Goal: Task Accomplishment & Management: Use online tool/utility

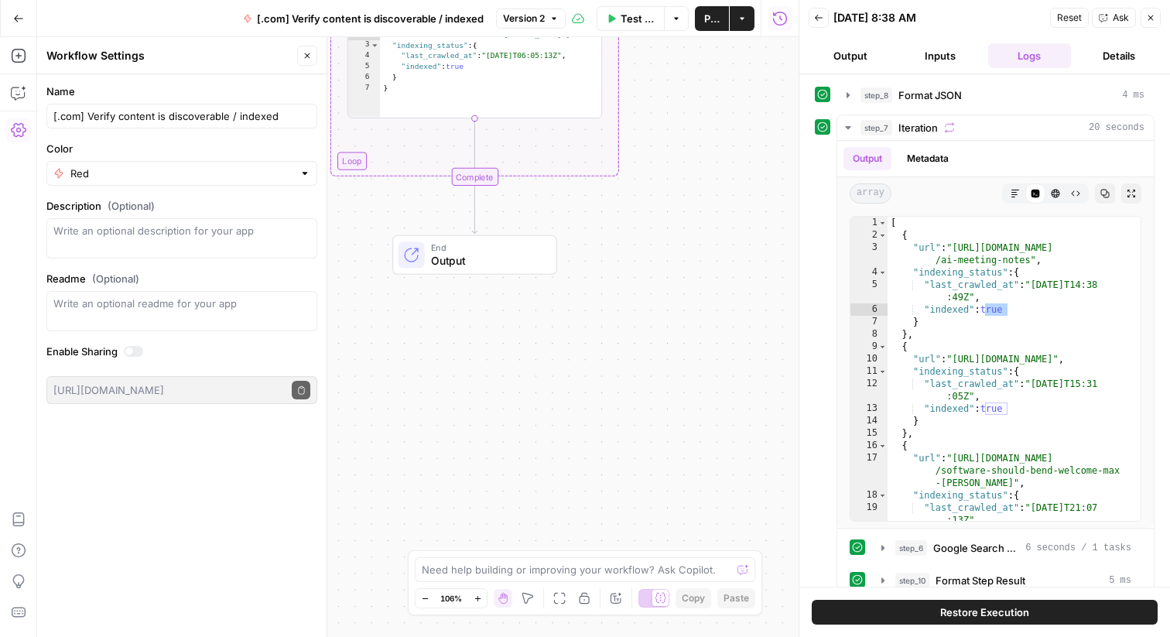
click at [643, 223] on div "Workflow Set Inputs Inputs Format JSON Format JSON Step 8 Output Expand Output …" at bounding box center [418, 337] width 762 height 600
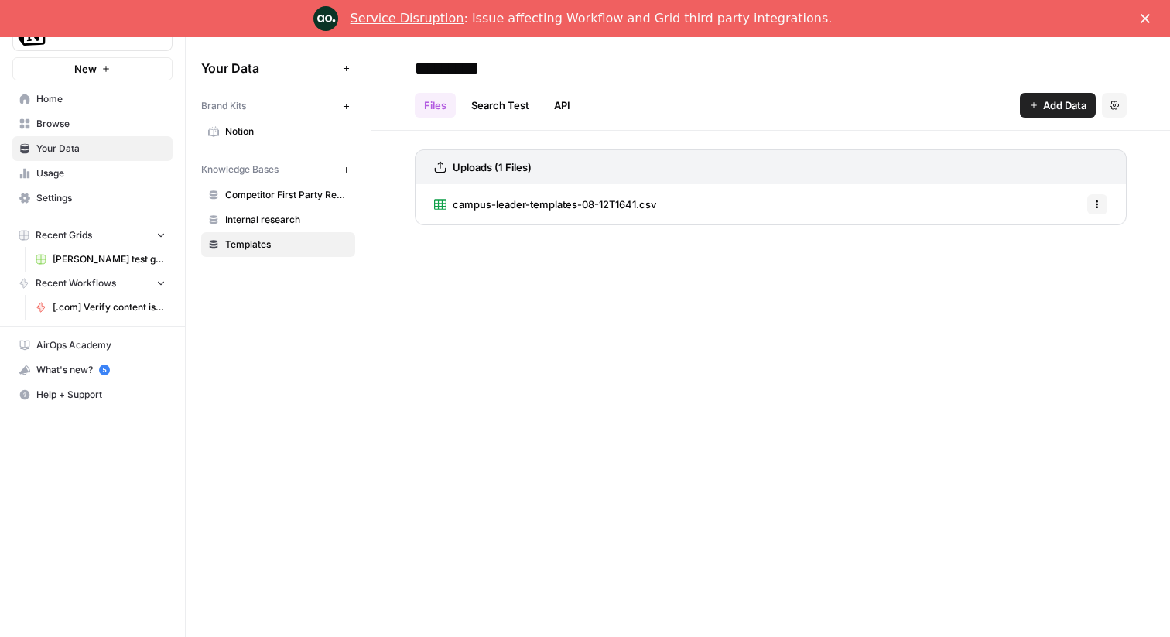
click at [1151, 14] on div "Close" at bounding box center [1148, 18] width 15 height 9
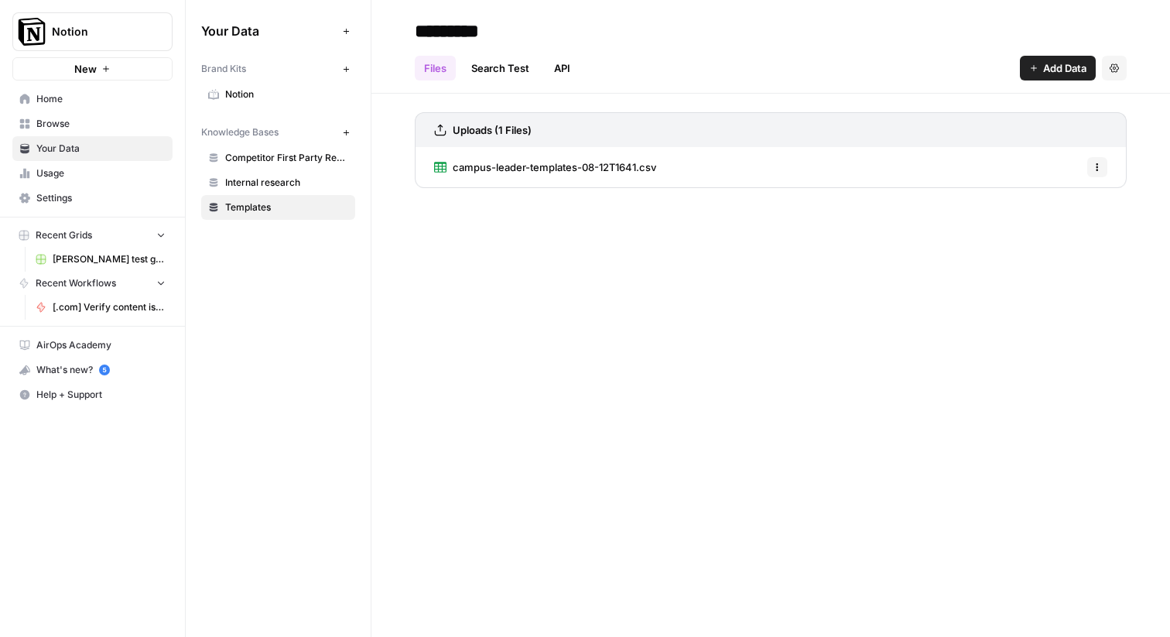
click at [55, 119] on span "Browse" at bounding box center [100, 124] width 129 height 14
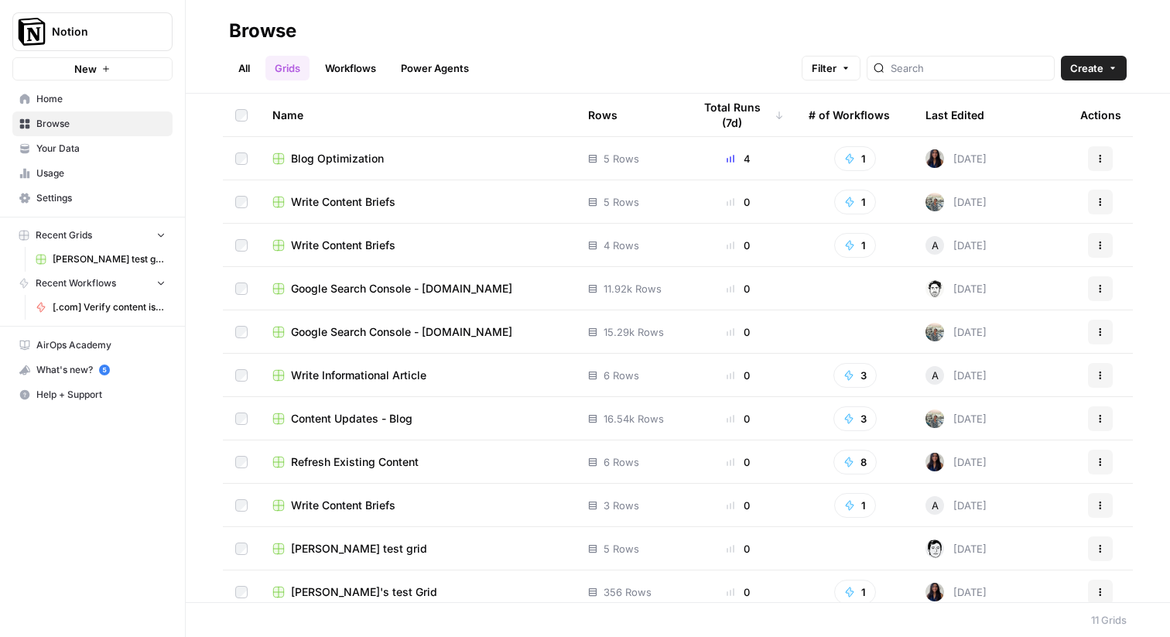
click at [444, 65] on link "Power Agents" at bounding box center [435, 68] width 87 height 25
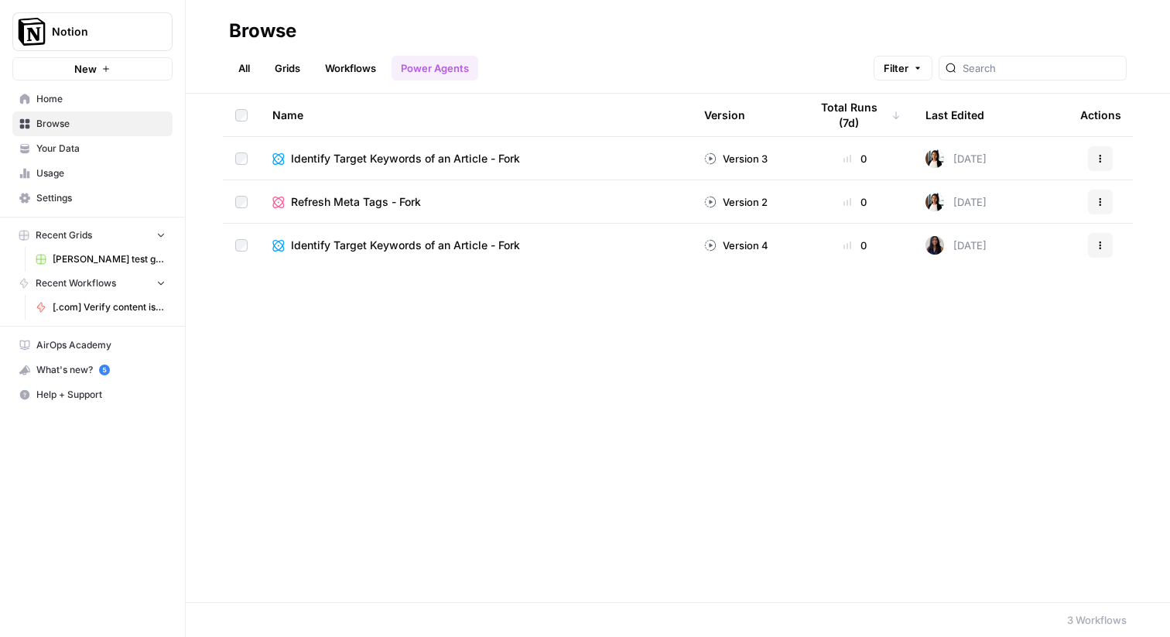
click at [247, 70] on link "All" at bounding box center [244, 68] width 30 height 25
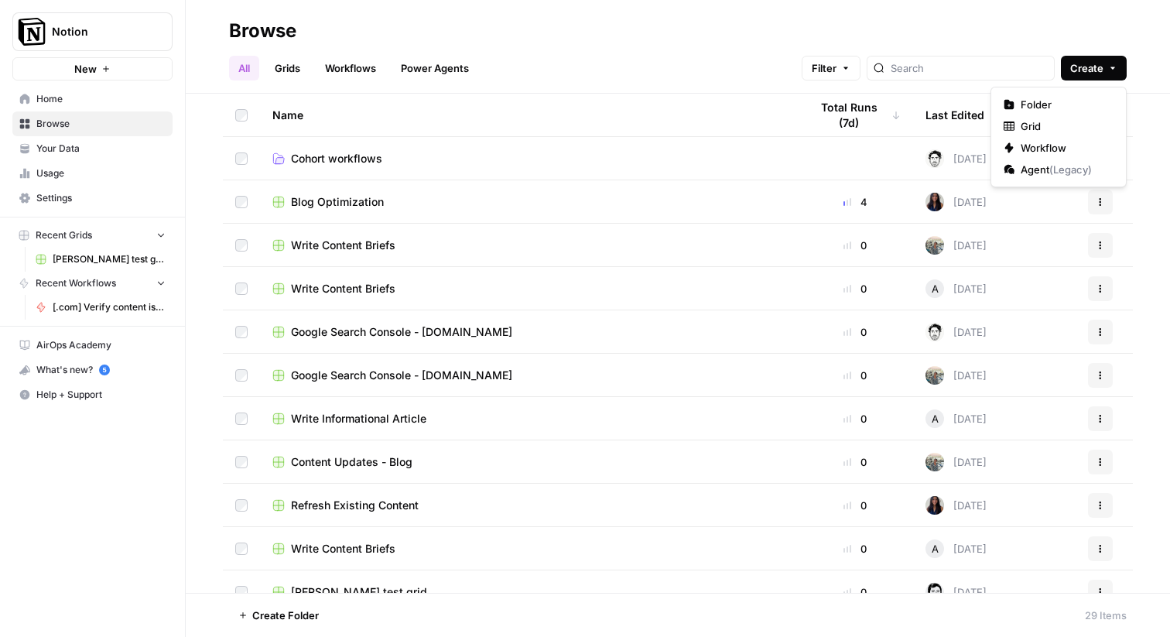
click at [1075, 62] on span "Create" at bounding box center [1086, 67] width 33 height 15
click at [1035, 145] on span "Workflow" at bounding box center [1064, 147] width 87 height 15
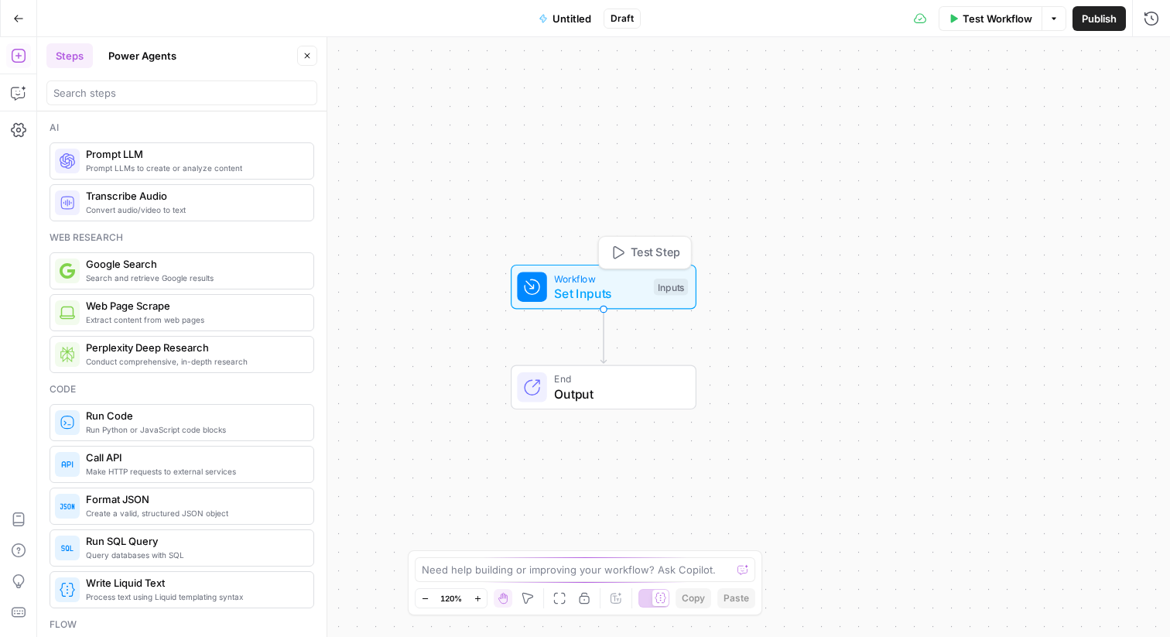
click at [587, 280] on span "Workflow" at bounding box center [600, 278] width 92 height 15
click at [1002, 106] on span "Add Field" at bounding box center [996, 105] width 45 height 15
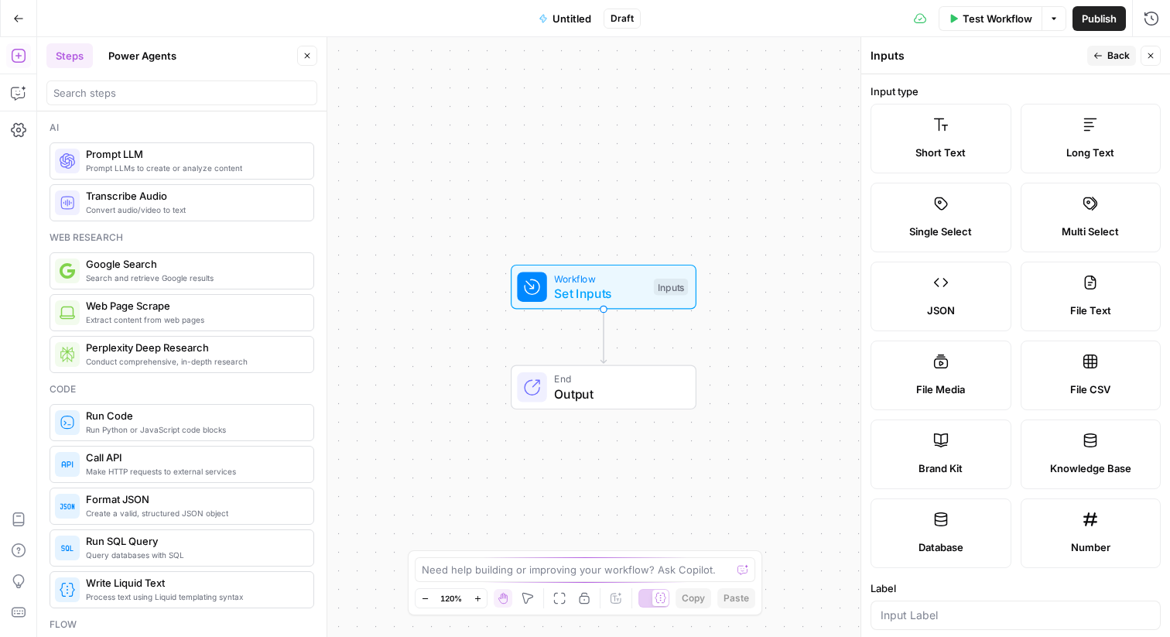
click at [948, 139] on label "Short Text" at bounding box center [941, 139] width 141 height 70
click at [1064, 80] on form "Input type Short Text Long Text Single Select Multi Select JSON File Text File …" at bounding box center [1015, 355] width 309 height 563
click at [1100, 86] on label "Input type" at bounding box center [1016, 91] width 290 height 15
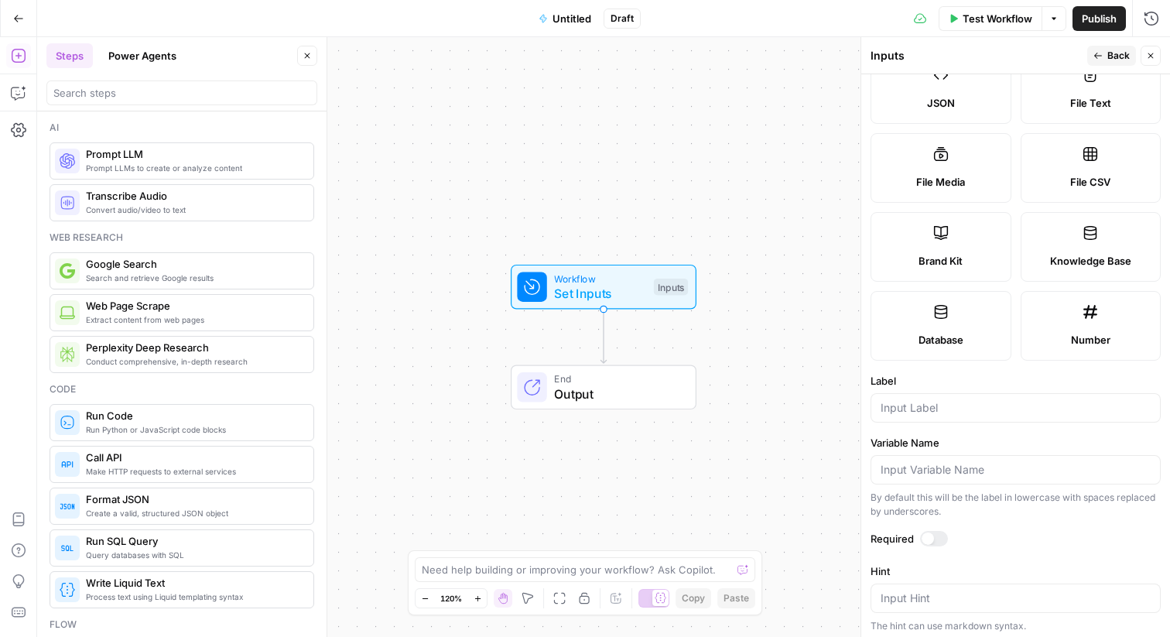
scroll to position [275, 0]
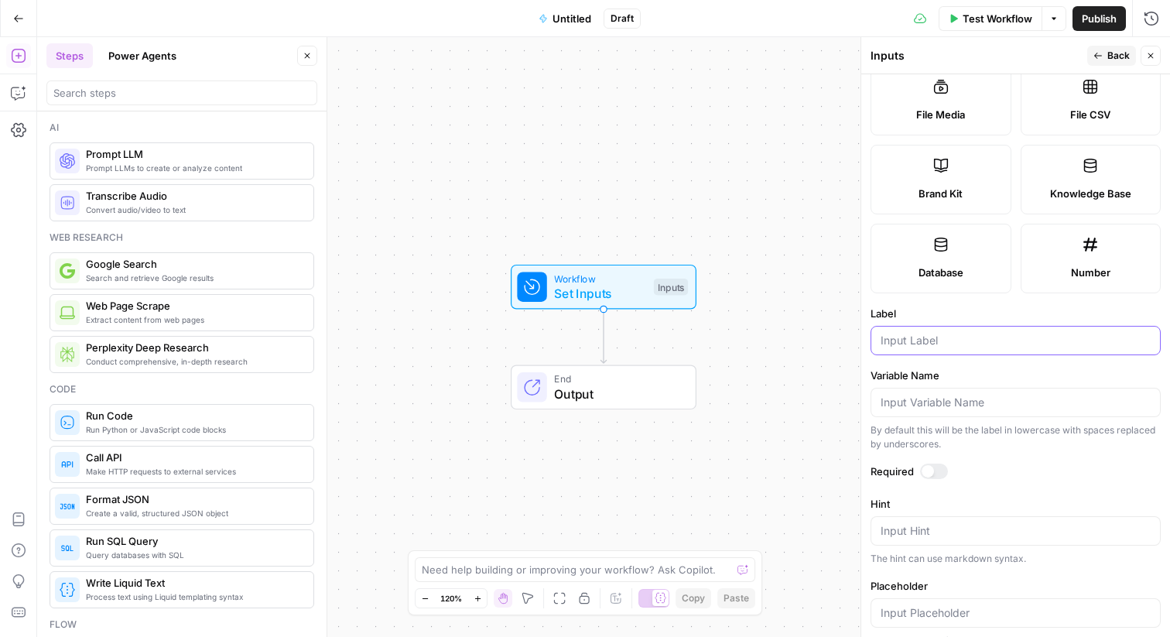
click at [911, 341] on input "Label" at bounding box center [1016, 340] width 270 height 15
type input "URL"
click at [906, 406] on input "Variable Name" at bounding box center [1016, 402] width 270 height 15
click at [932, 471] on div at bounding box center [928, 471] width 12 height 12
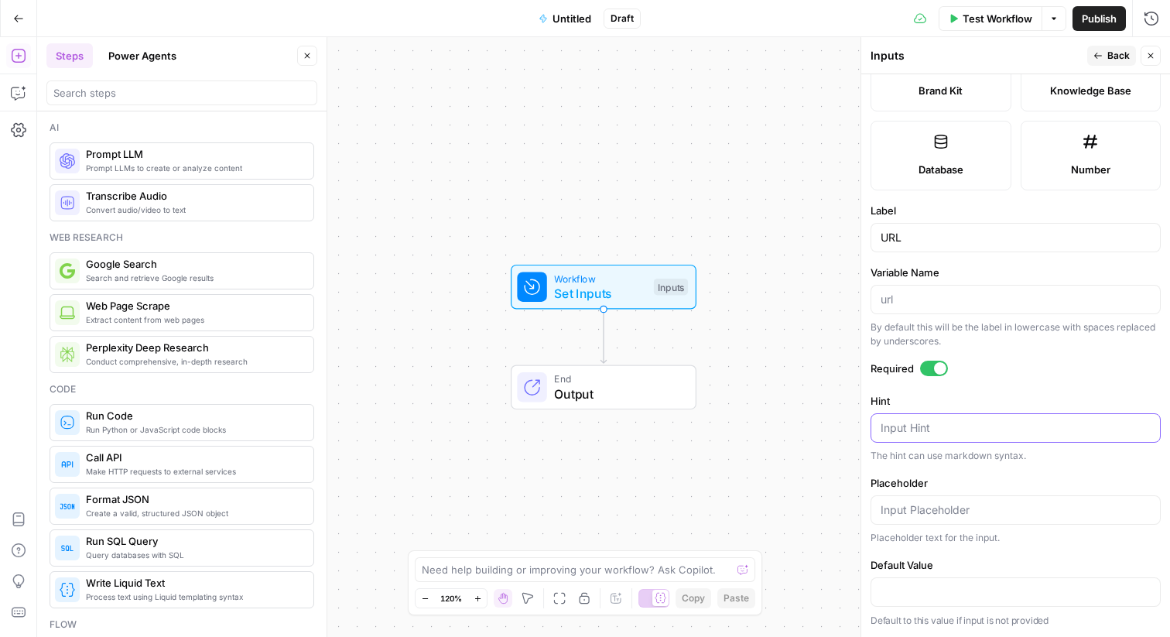
click at [925, 429] on textarea "Hint" at bounding box center [1016, 427] width 270 height 15
click at [912, 512] on input "Placeholder" at bounding box center [1016, 509] width 270 height 15
paste input "[URL][DOMAIN_NAME]"
type input "[URL][DOMAIN_NAME]"
click at [933, 444] on div "Hint Input Hint The hint can use markdown syntax." at bounding box center [1016, 428] width 290 height 70
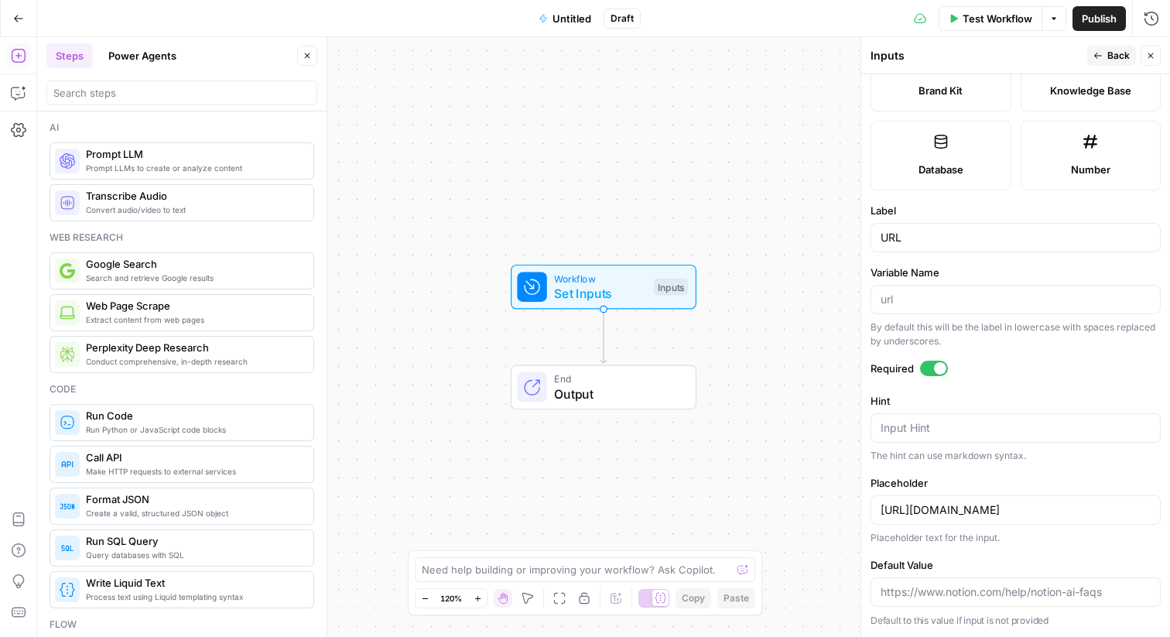
click at [933, 436] on div "Input Hint" at bounding box center [1016, 427] width 290 height 29
type textarea "Input a url"
click at [1111, 50] on span "Back" at bounding box center [1118, 56] width 22 height 14
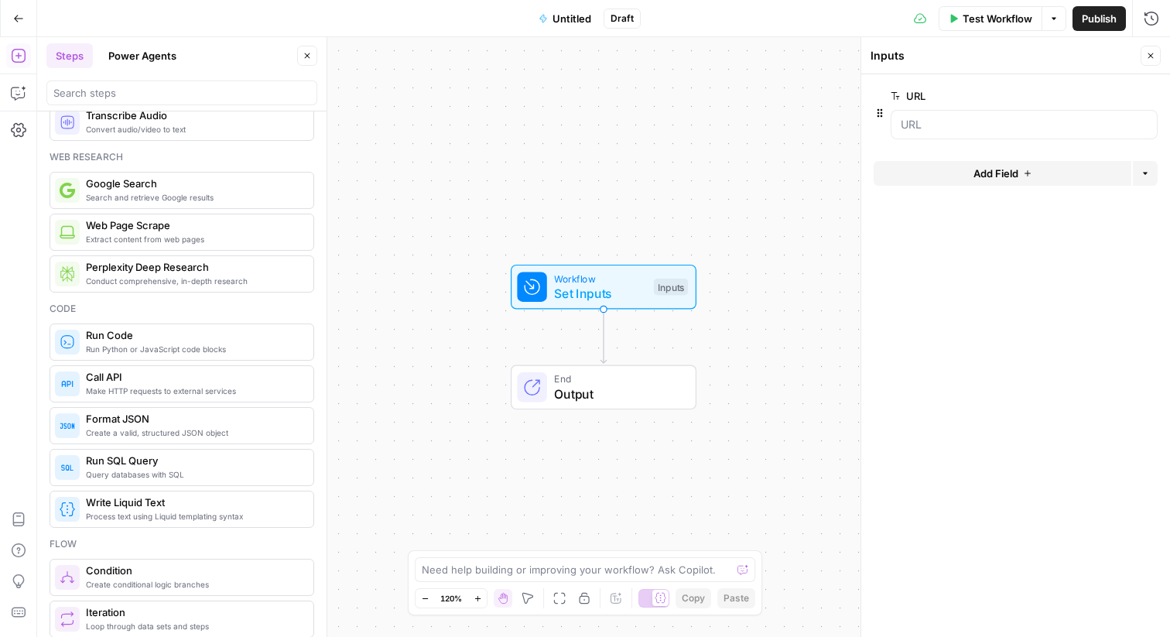
scroll to position [82, 0]
click at [272, 157] on div "Web research" at bounding box center [182, 156] width 265 height 14
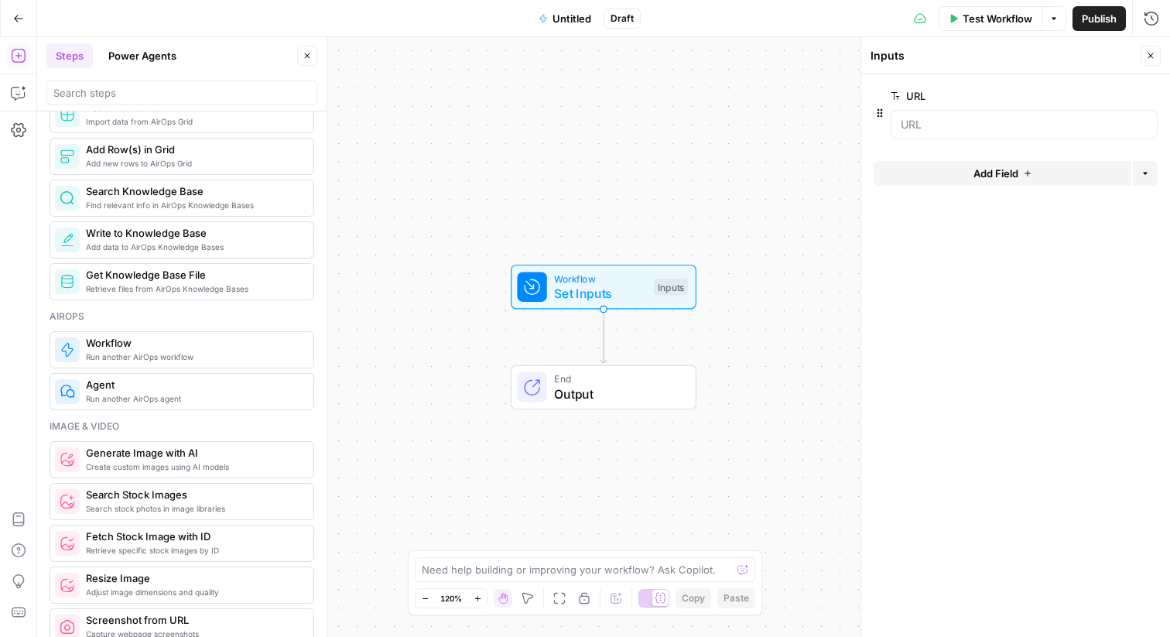
scroll to position [788, 0]
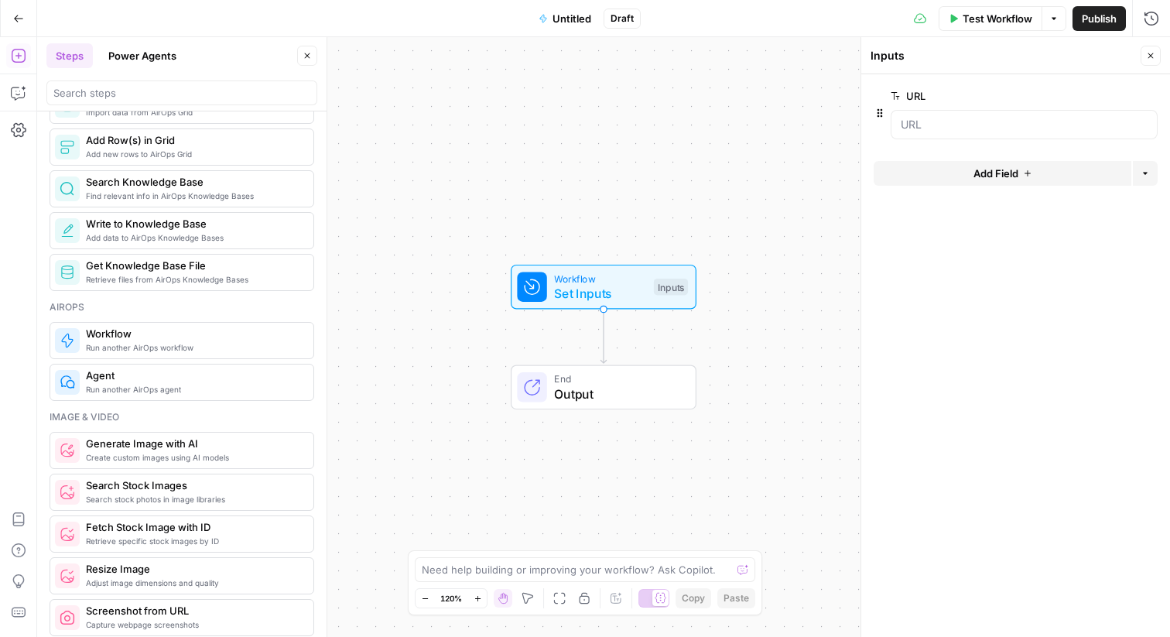
click at [171, 62] on button "Power Agents" at bounding box center [142, 55] width 87 height 25
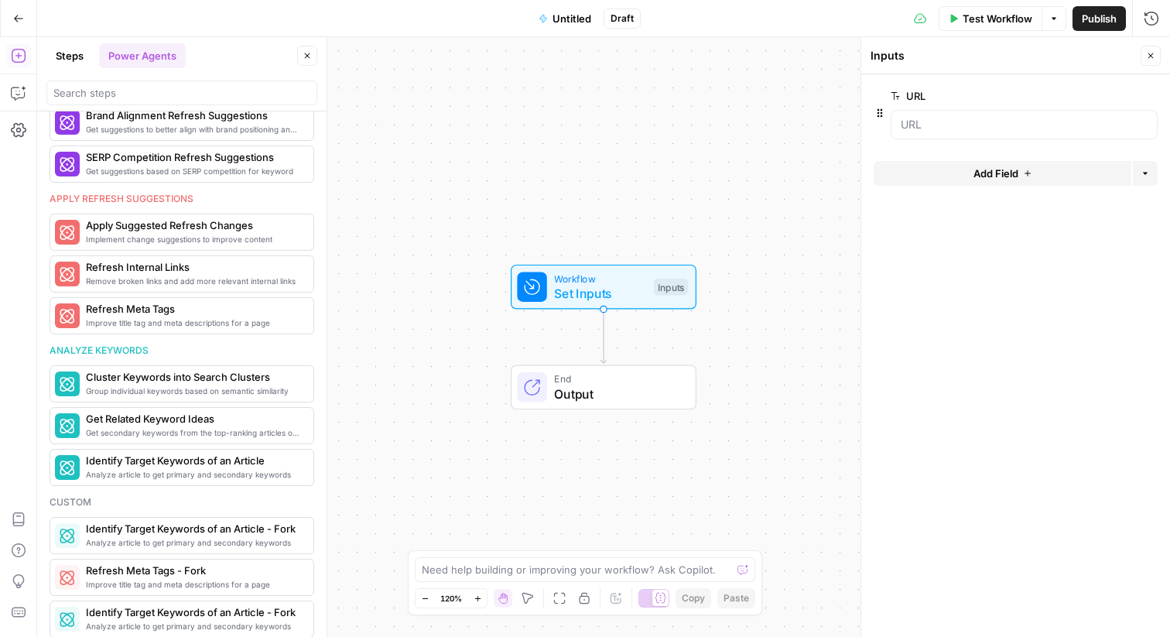
scroll to position [739, 0]
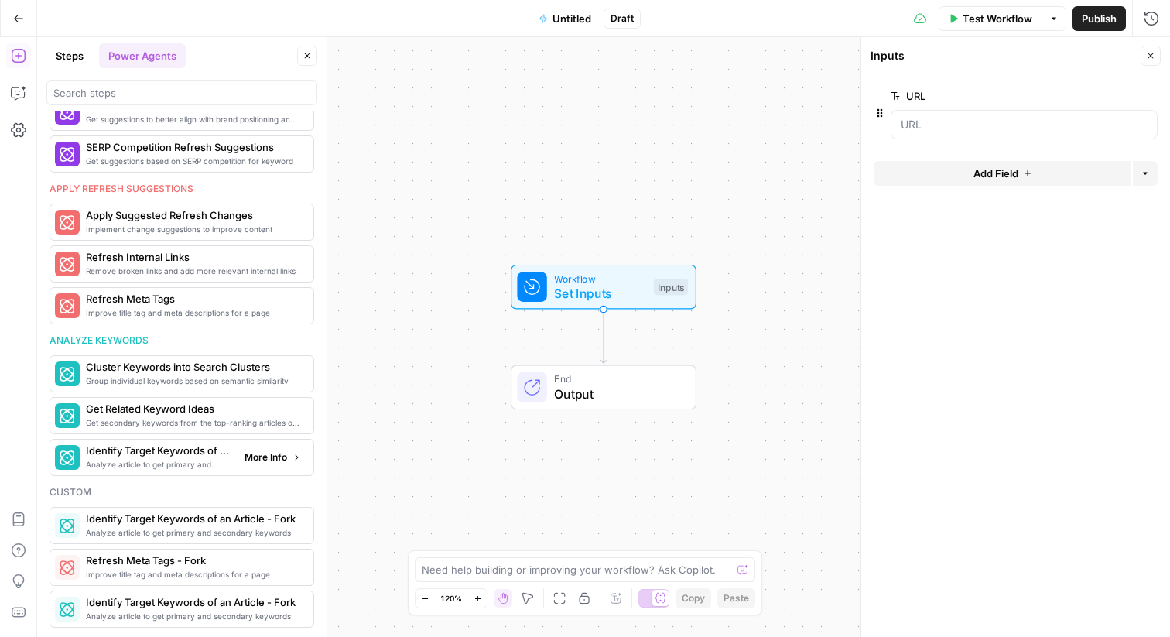
click at [282, 457] on span "More Info" at bounding box center [266, 457] width 43 height 14
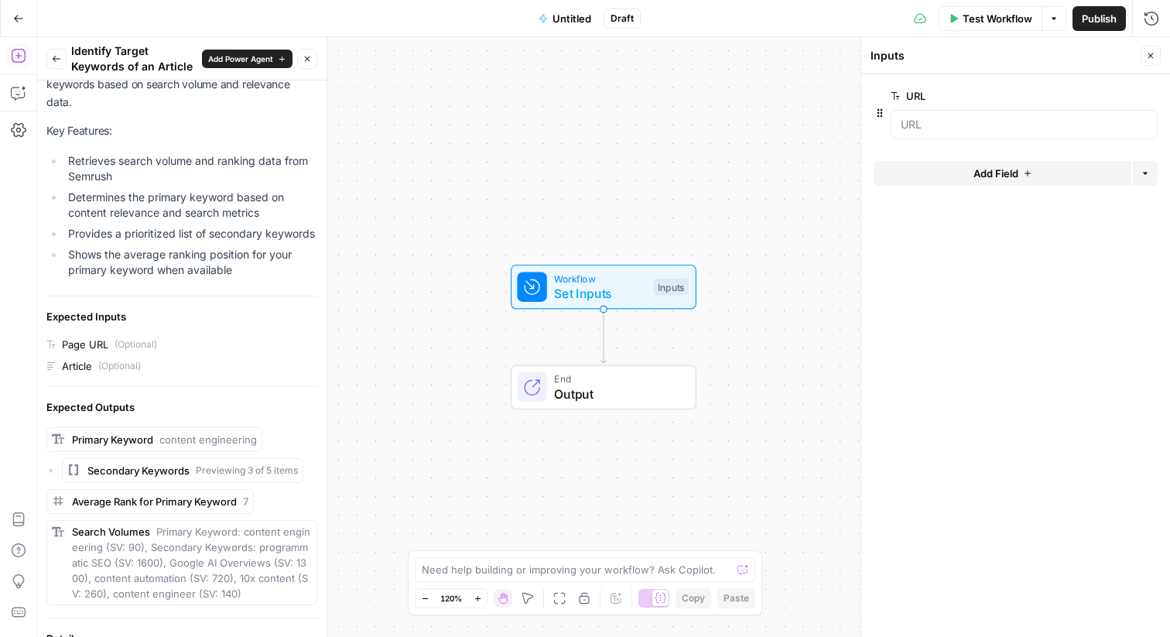
scroll to position [198, 0]
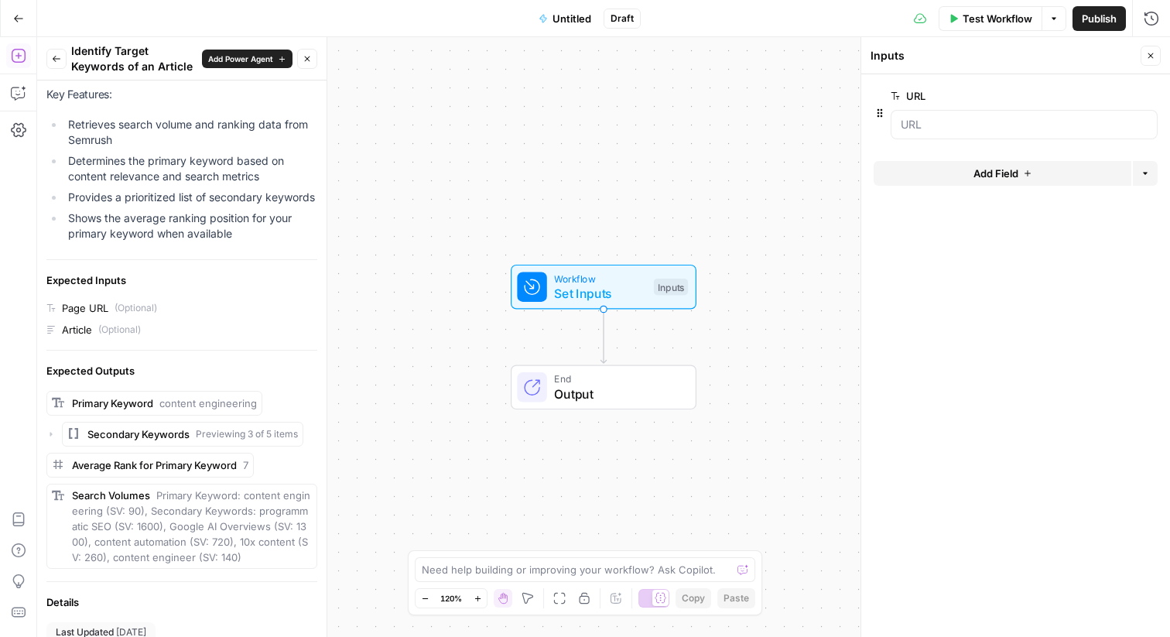
click at [232, 60] on span "Add Power Agent" at bounding box center [240, 59] width 65 height 12
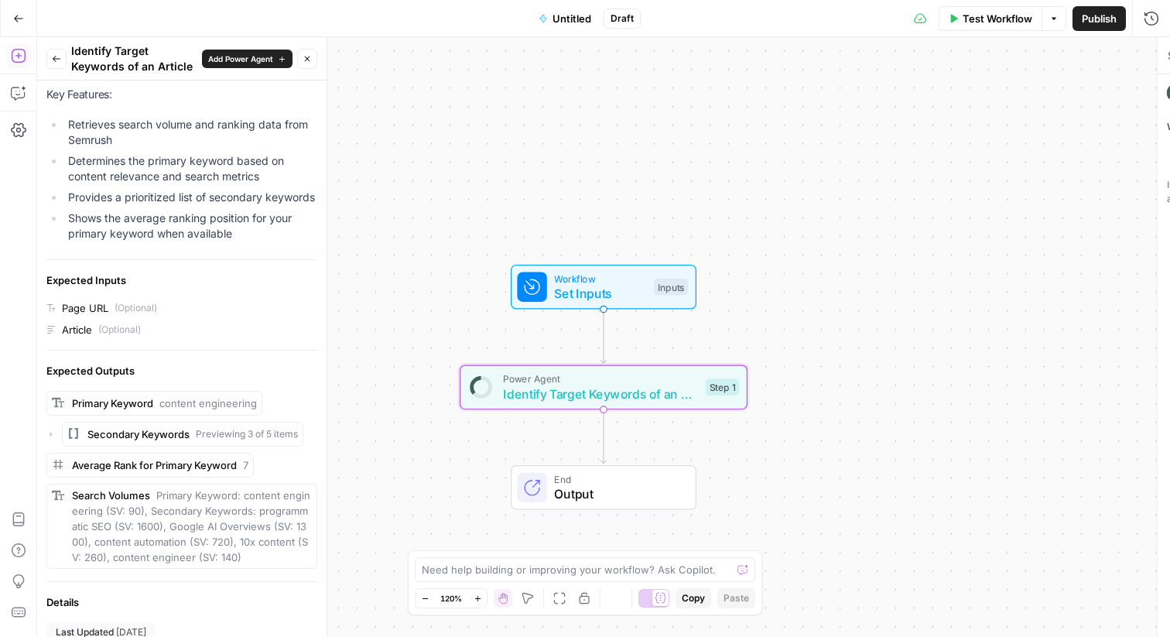
type textarea "Identify Target Keywords of an Article"
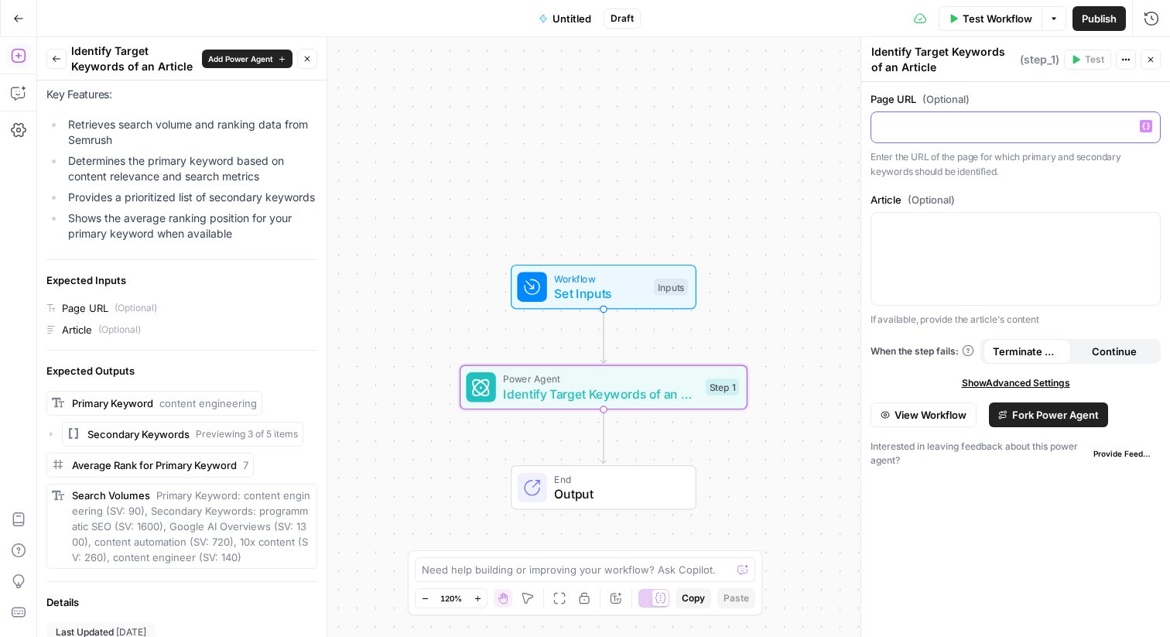
click at [960, 133] on p at bounding box center [1016, 125] width 270 height 15
click at [1146, 128] on icon "button" at bounding box center [1146, 126] width 8 height 8
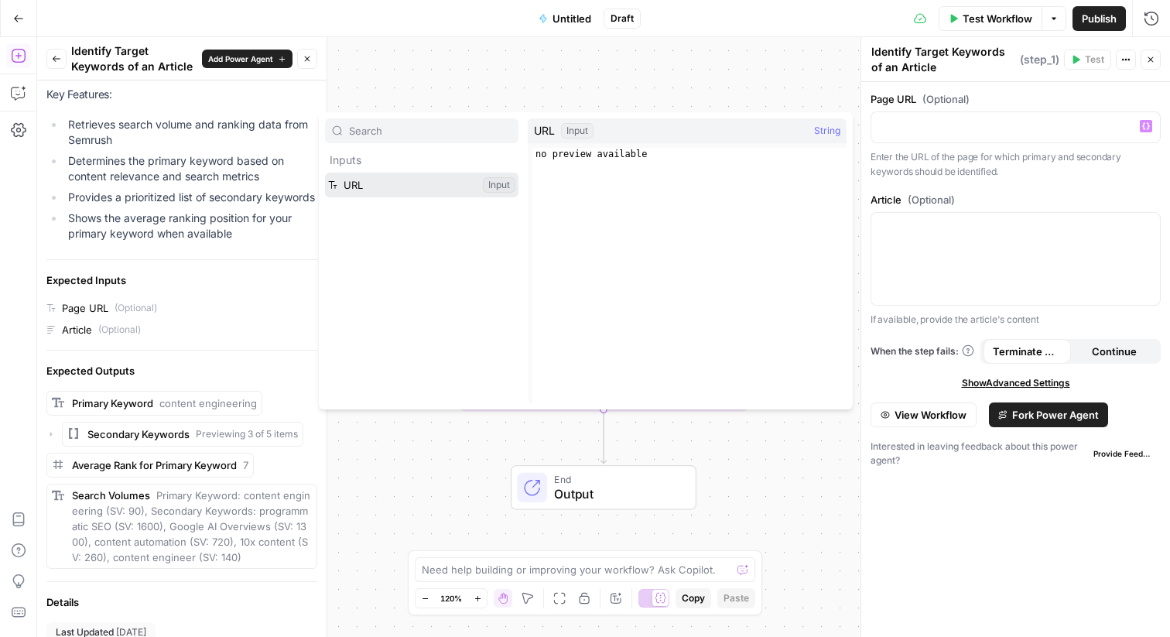
click at [481, 185] on button "Select variable URL" at bounding box center [421, 185] width 193 height 25
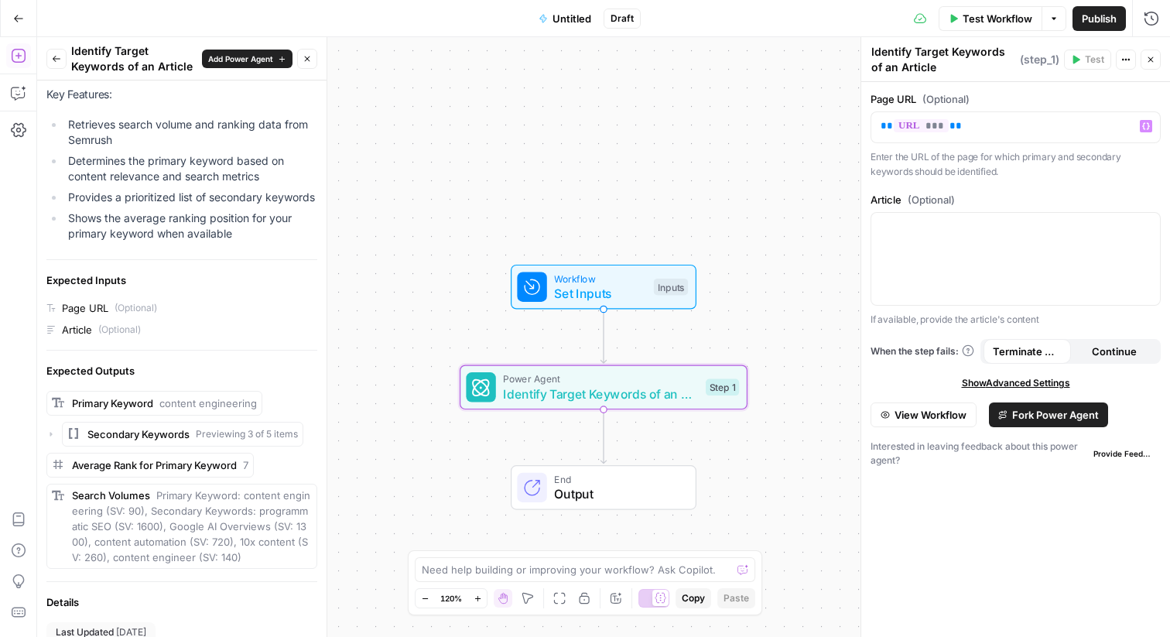
click at [936, 176] on p "Enter the URL of the page for which primary and secondary keywords should be id…" at bounding box center [1016, 164] width 290 height 30
click at [868, 12] on div "Test Workflow Options Publish Run History" at bounding box center [905, 18] width 529 height 36
click at [1004, 12] on span "Test Workflow" at bounding box center [998, 18] width 70 height 15
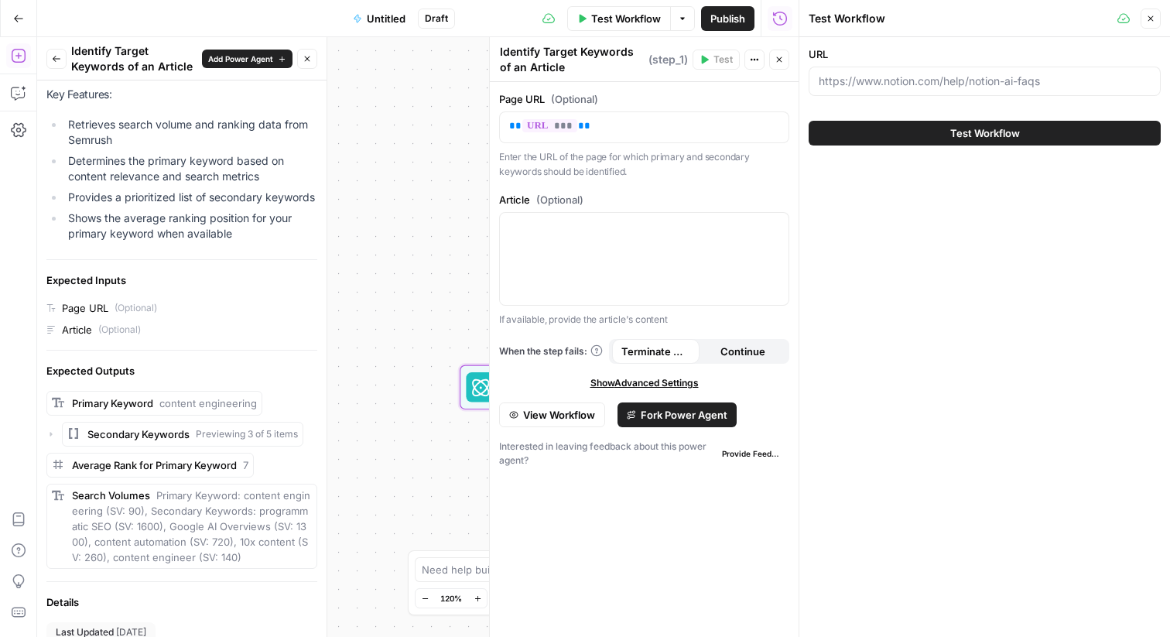
click at [924, 125] on button "Test Workflow" at bounding box center [985, 133] width 352 height 25
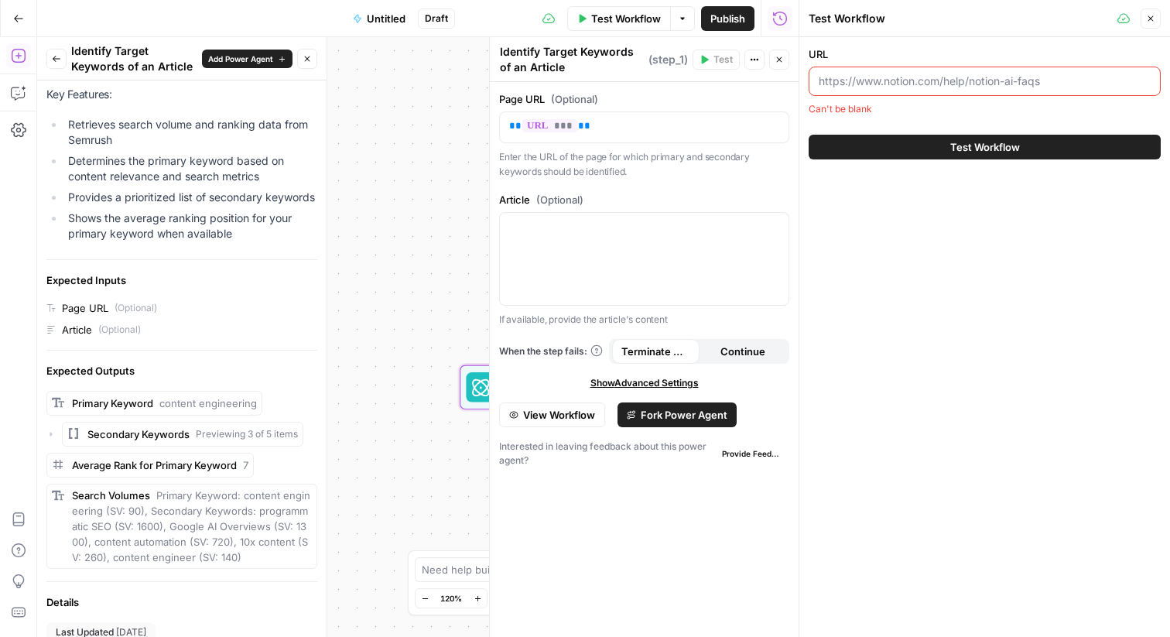
click at [919, 87] on input "URL" at bounding box center [985, 81] width 332 height 15
paste input "[URL][DOMAIN_NAME]"
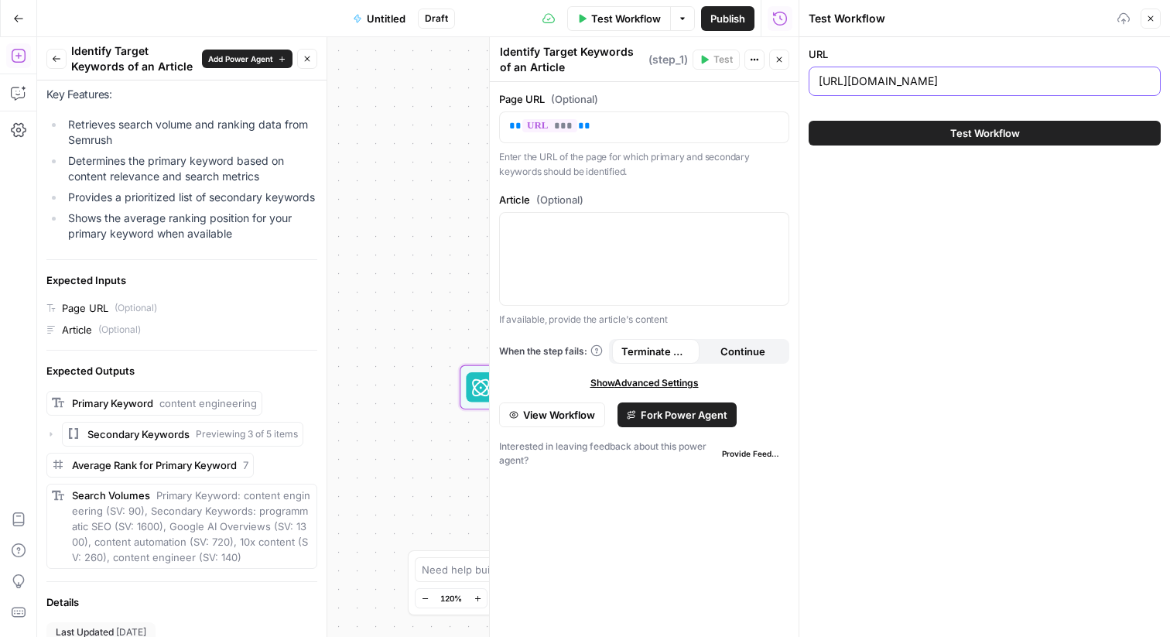
type input "[URL][DOMAIN_NAME]"
click at [918, 132] on button "Test Workflow" at bounding box center [985, 133] width 352 height 25
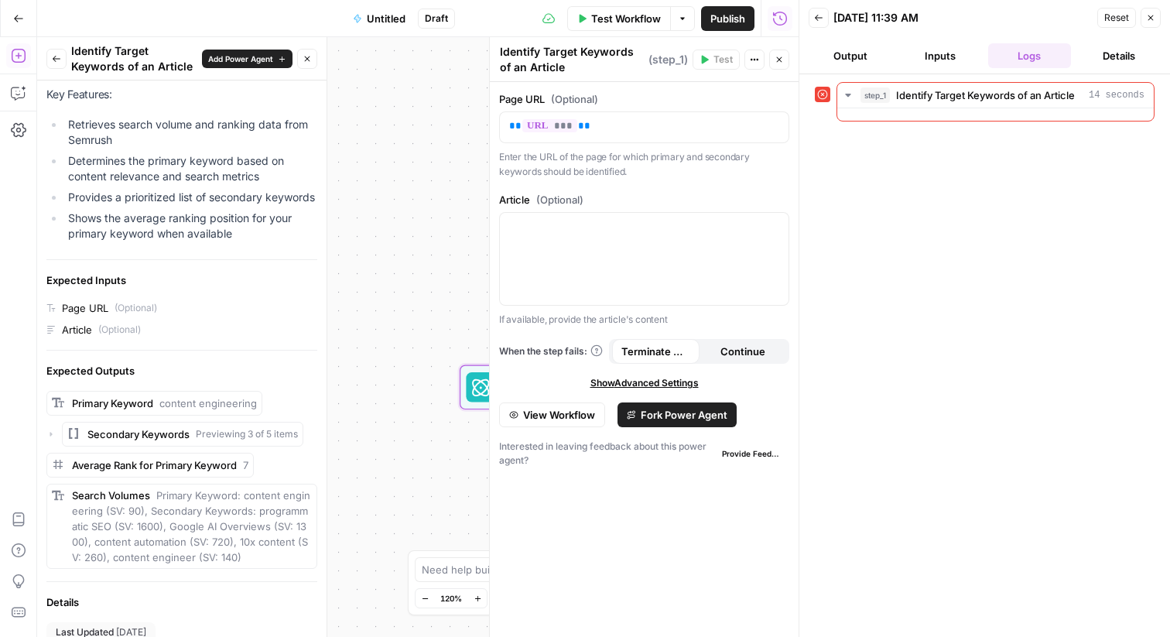
click at [903, 204] on div "step_1 Identify Target Keywords of an Article 14 seconds" at bounding box center [985, 355] width 340 height 547
click at [941, 95] on span "Identify Target Keywords of an Article" at bounding box center [985, 94] width 179 height 15
click at [933, 101] on span "Identify Target Keywords of an Article" at bounding box center [985, 94] width 179 height 15
click at [885, 238] on div "step_1 Identify Target Keywords of an Article 14 seconds" at bounding box center [985, 355] width 340 height 547
click at [934, 60] on button "Inputs" at bounding box center [940, 55] width 84 height 25
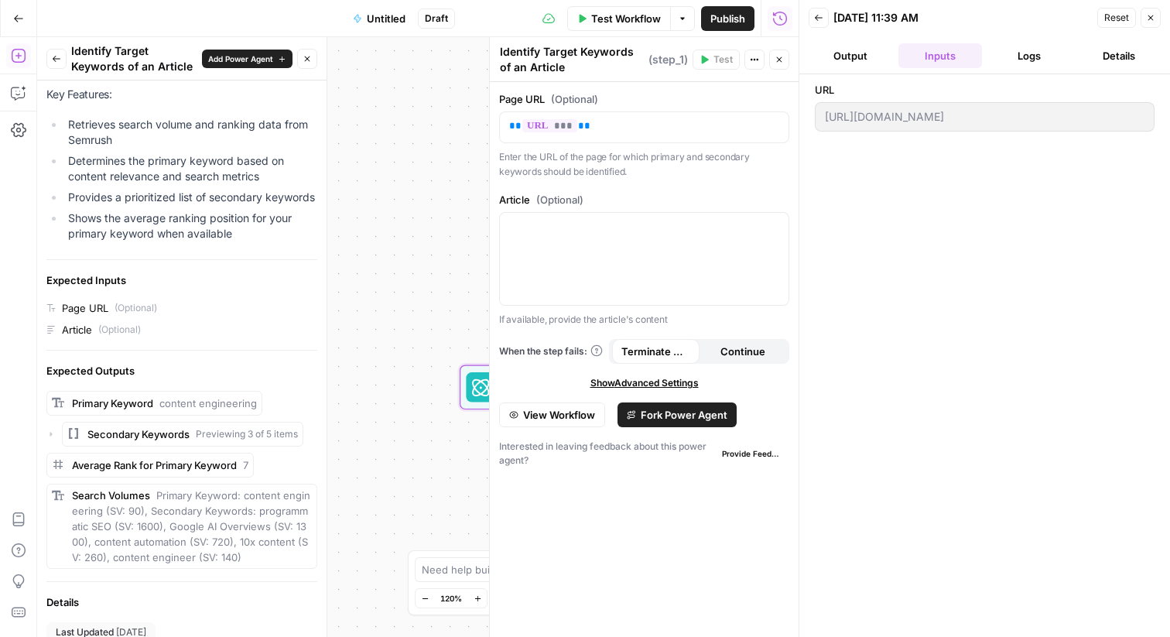
click at [842, 59] on button "Output" at bounding box center [851, 55] width 84 height 25
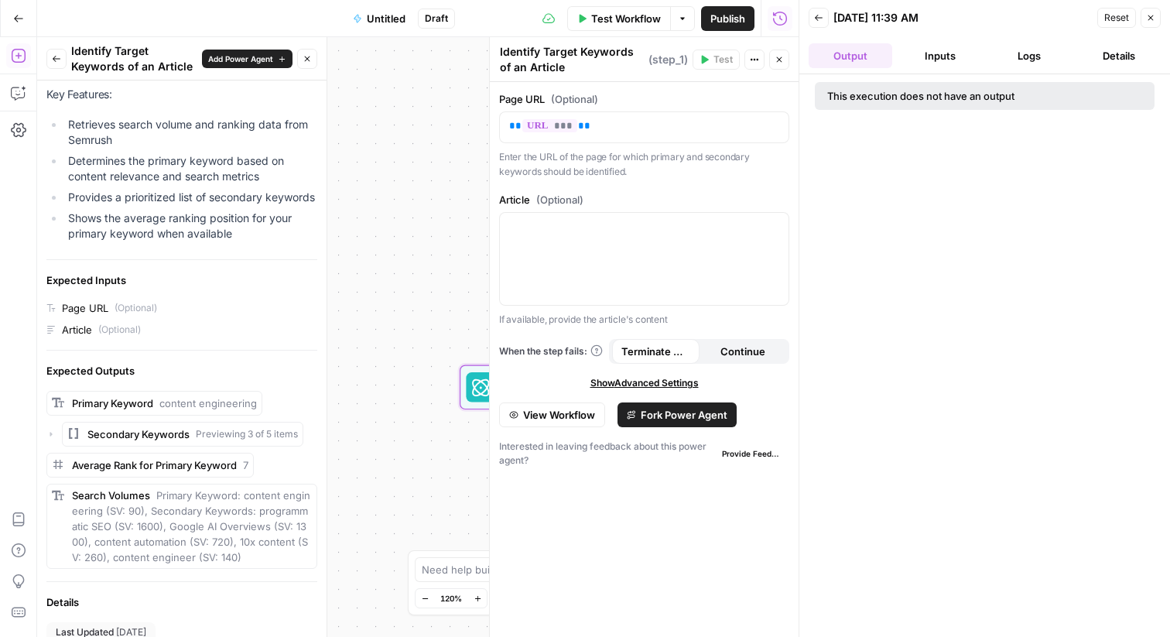
click at [1015, 51] on button "Logs" at bounding box center [1030, 55] width 84 height 25
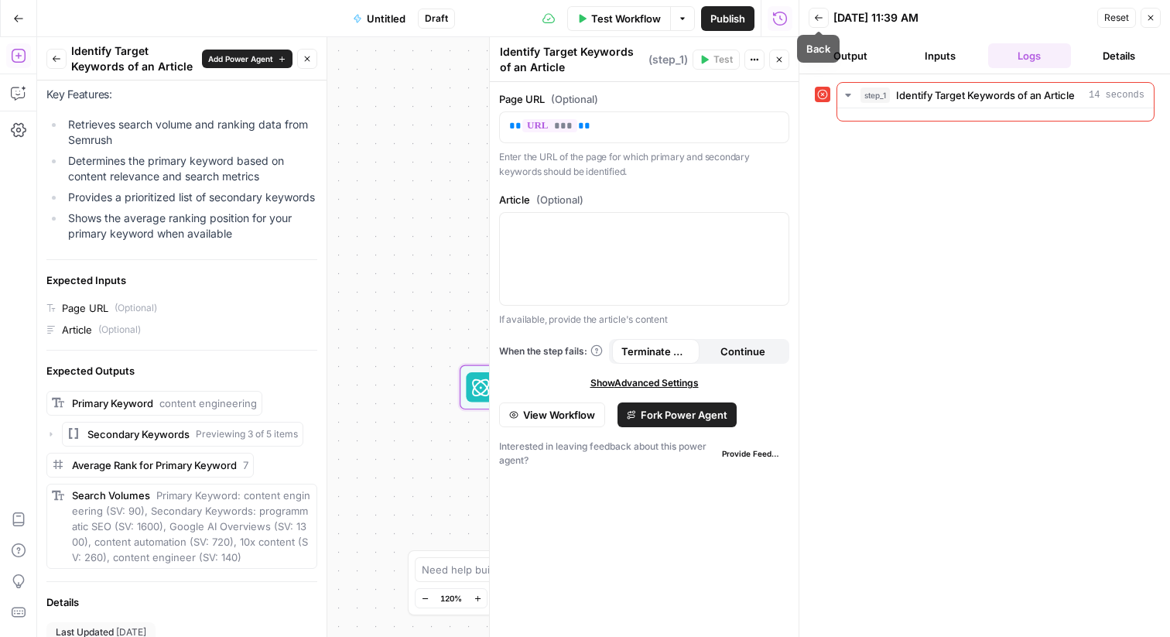
click at [343, 286] on div "Workflow Set Inputs Inputs Error Power Agent Identify Target Keywords of an Art…" at bounding box center [418, 337] width 762 height 600
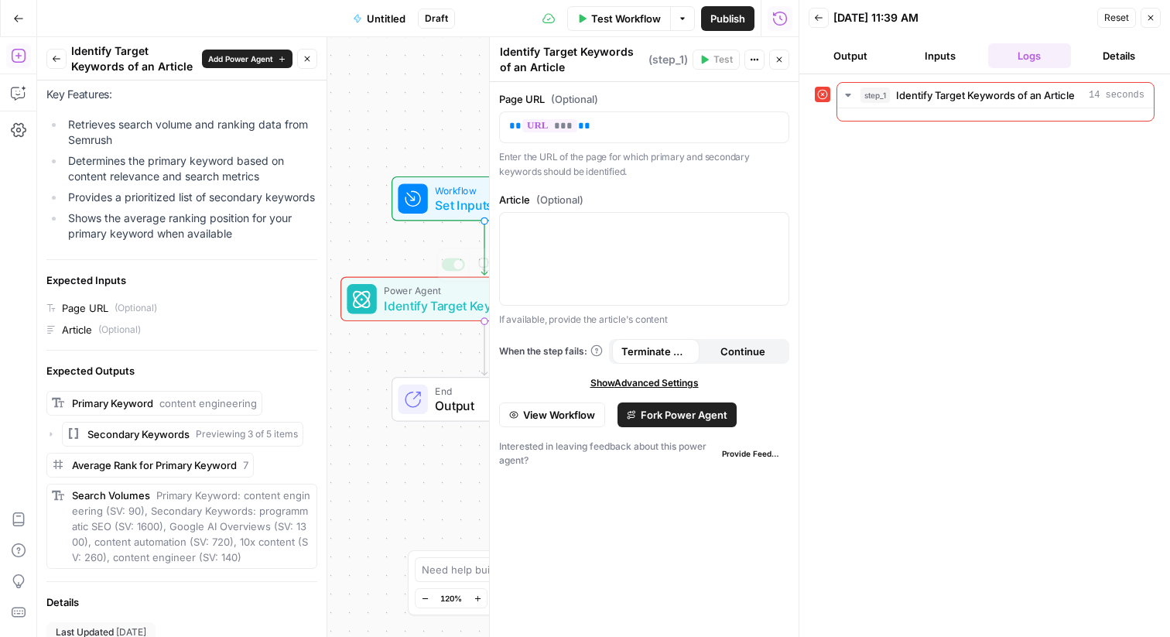
click at [458, 402] on span "Output" at bounding box center [498, 405] width 126 height 19
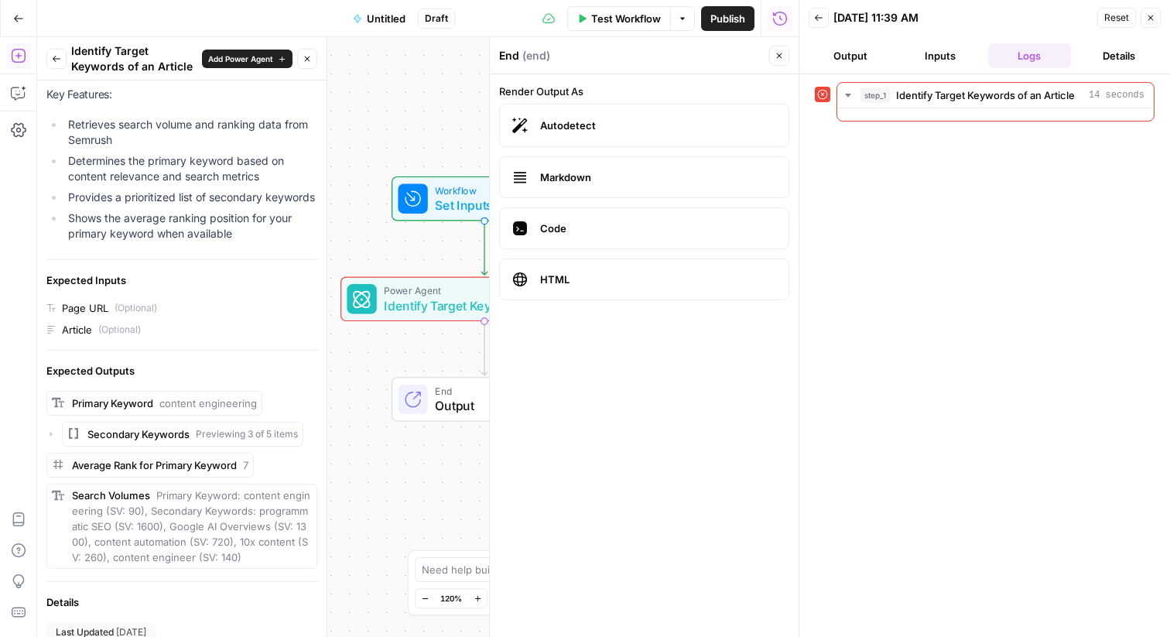
click at [435, 291] on span "Power Agent" at bounding box center [481, 290] width 195 height 15
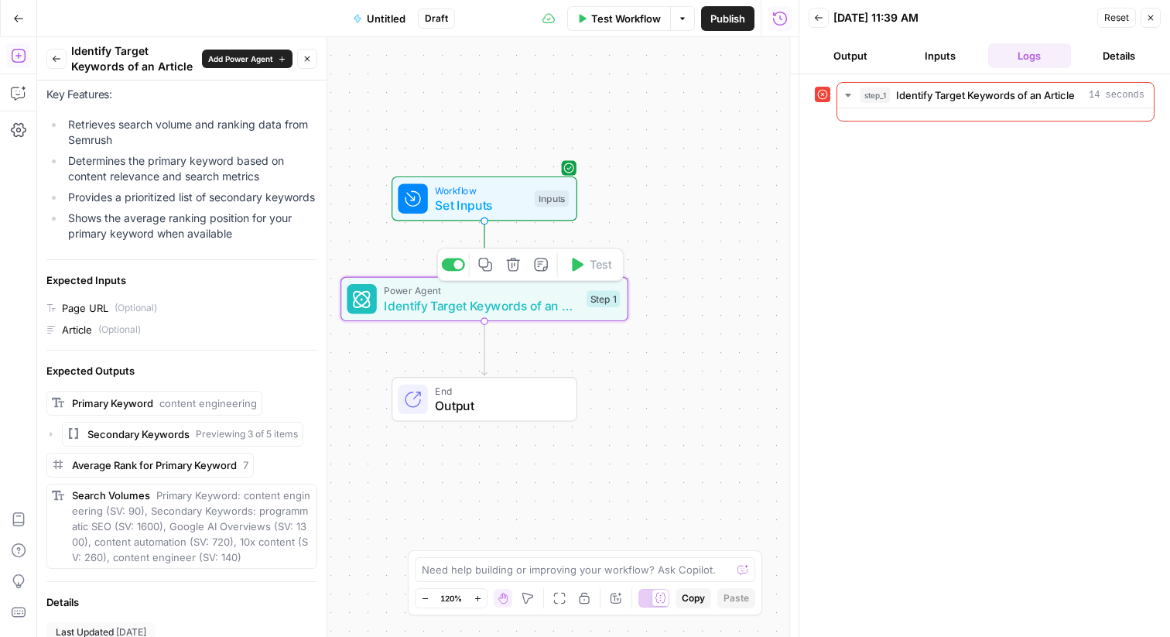
type textarea "Identify Target Keywords of an Article"
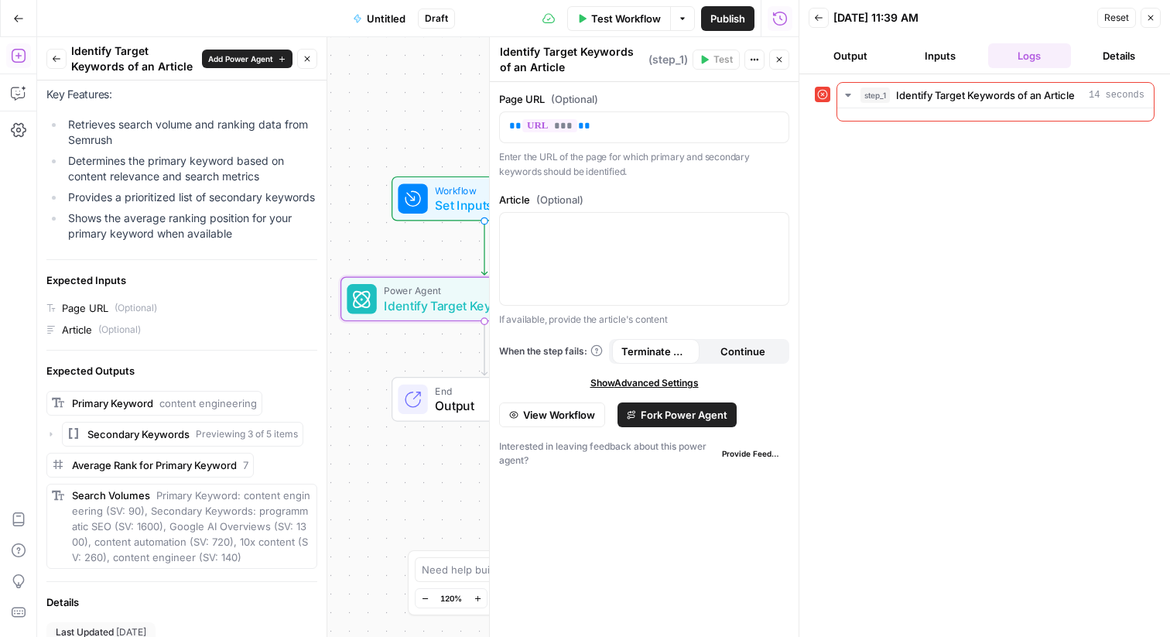
click at [676, 384] on span "Show Advanced Settings" at bounding box center [644, 383] width 108 height 14
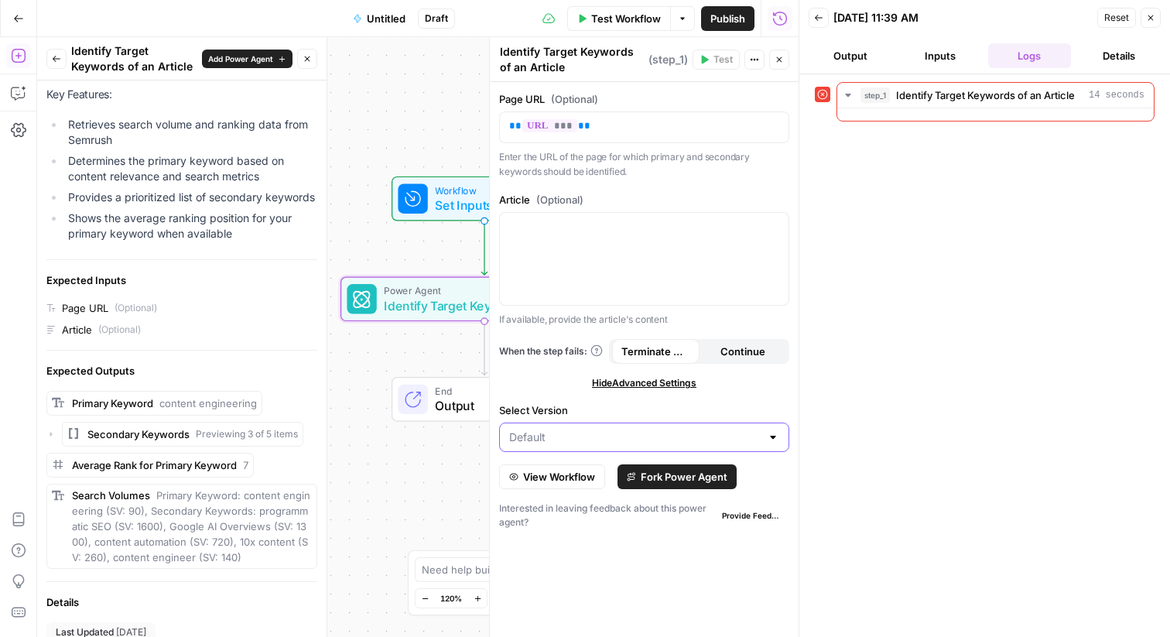
click at [660, 438] on input "Select Version" at bounding box center [635, 437] width 252 height 15
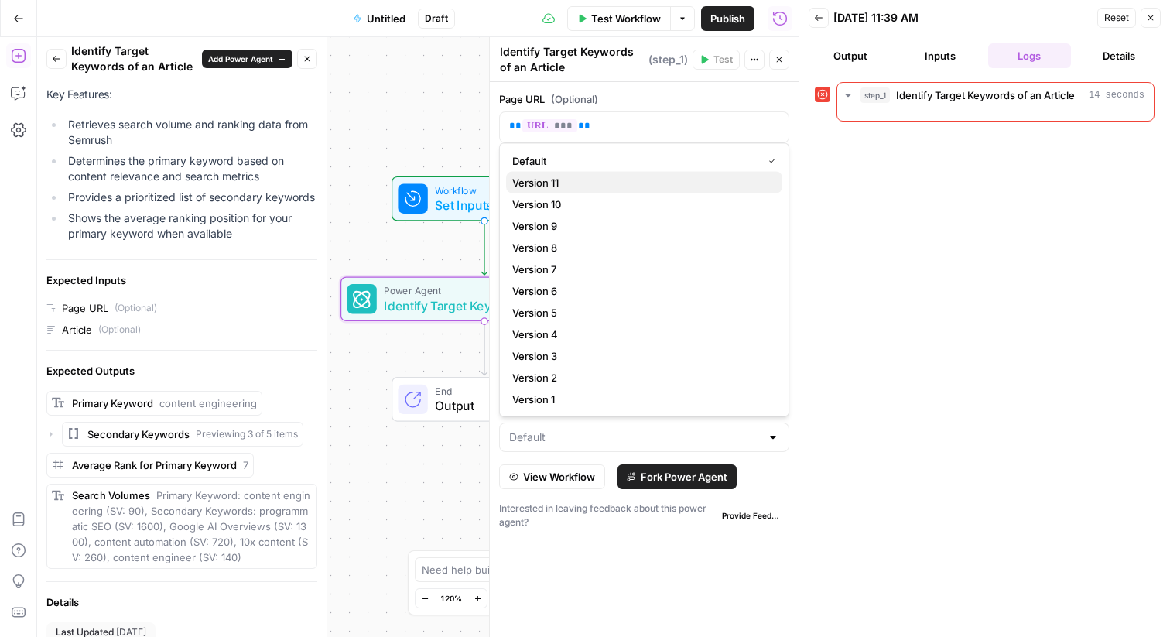
click at [575, 185] on span "Version 11" at bounding box center [641, 182] width 258 height 15
type input "Version 11"
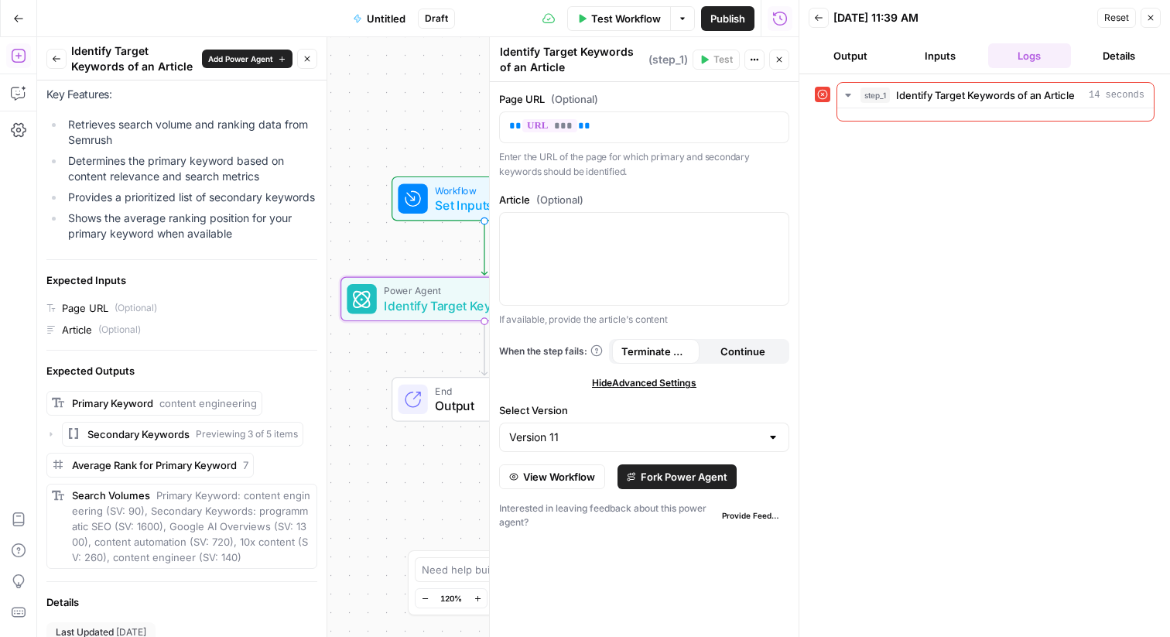
click at [539, 469] on span "View Workflow" at bounding box center [559, 476] width 72 height 15
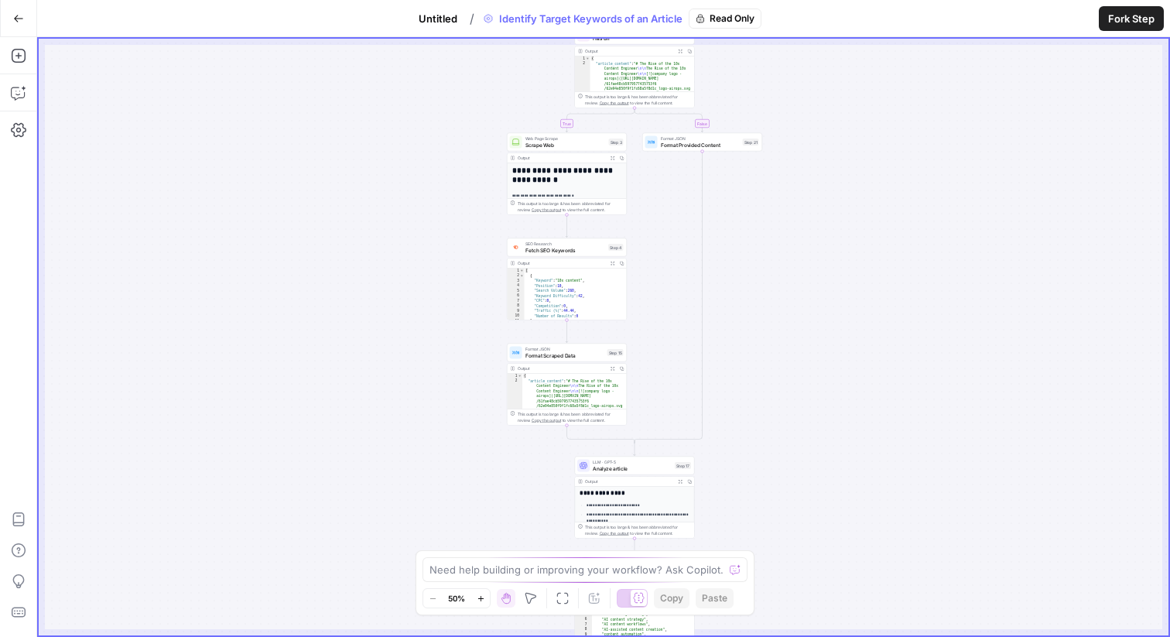
type textarea "**********"
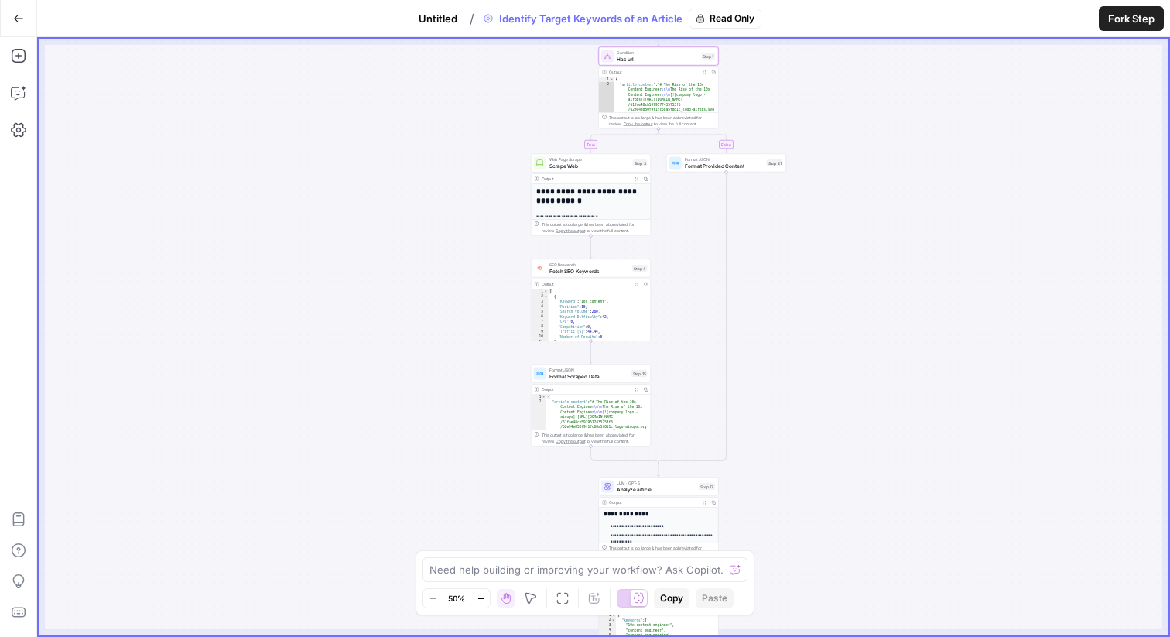
drag, startPoint x: 809, startPoint y: 99, endPoint x: 838, endPoint y: 111, distance: 31.2
click at [838, 111] on div "true true false false Workflow Set Inputs Inputs Run Code · Python Validate Inp…" at bounding box center [604, 337] width 1130 height 597
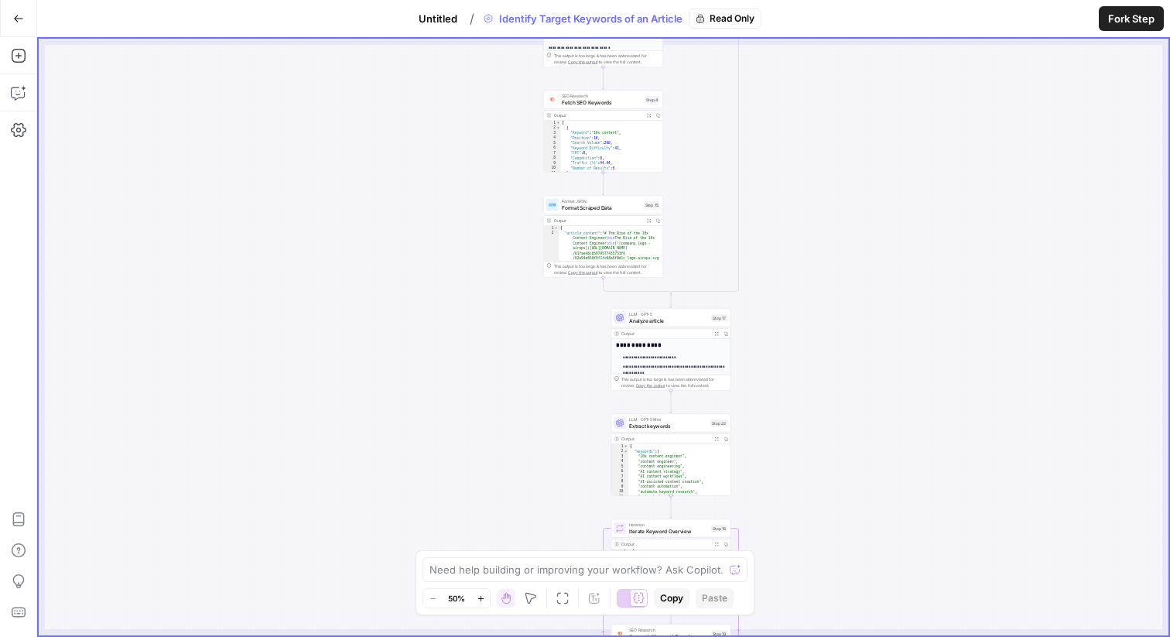
drag, startPoint x: 747, startPoint y: 411, endPoint x: 753, endPoint y: 245, distance: 165.7
click at [753, 245] on div "true true false false Workflow Set Inputs Inputs Run Code · Python Validate Inp…" at bounding box center [604, 337] width 1130 height 597
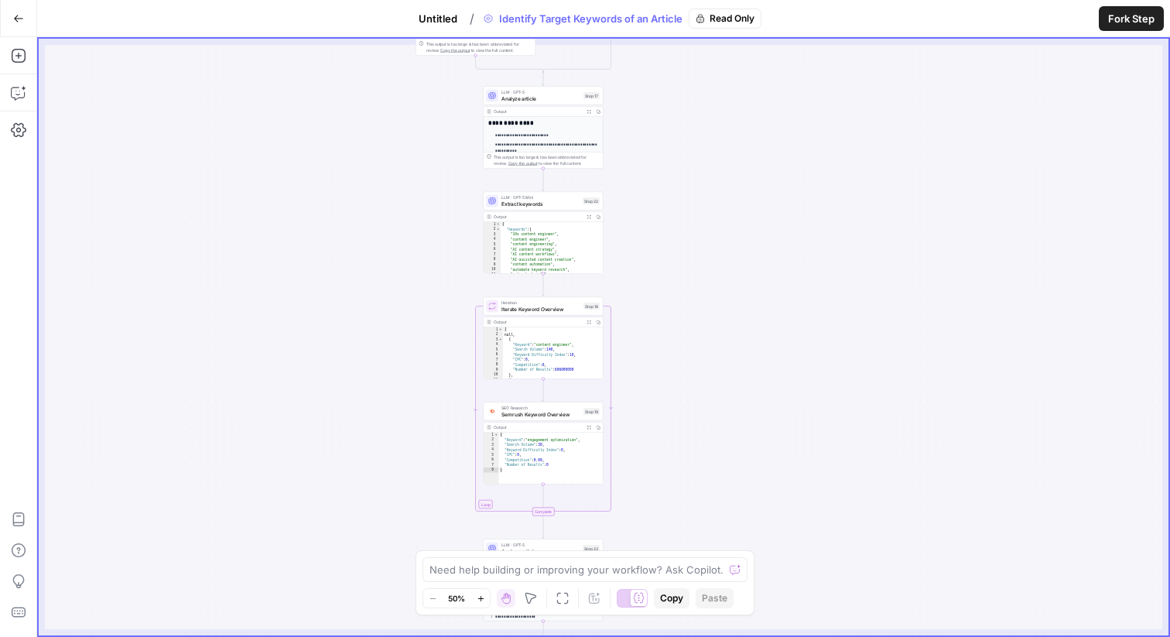
drag, startPoint x: 801, startPoint y: 340, endPoint x: 667, endPoint y: 120, distance: 257.3
click at [668, 120] on div "true true false false Workflow Set Inputs Inputs Run Code · Python Validate Inp…" at bounding box center [604, 337] width 1130 height 597
click at [17, 18] on icon "button" at bounding box center [18, 18] width 9 height 7
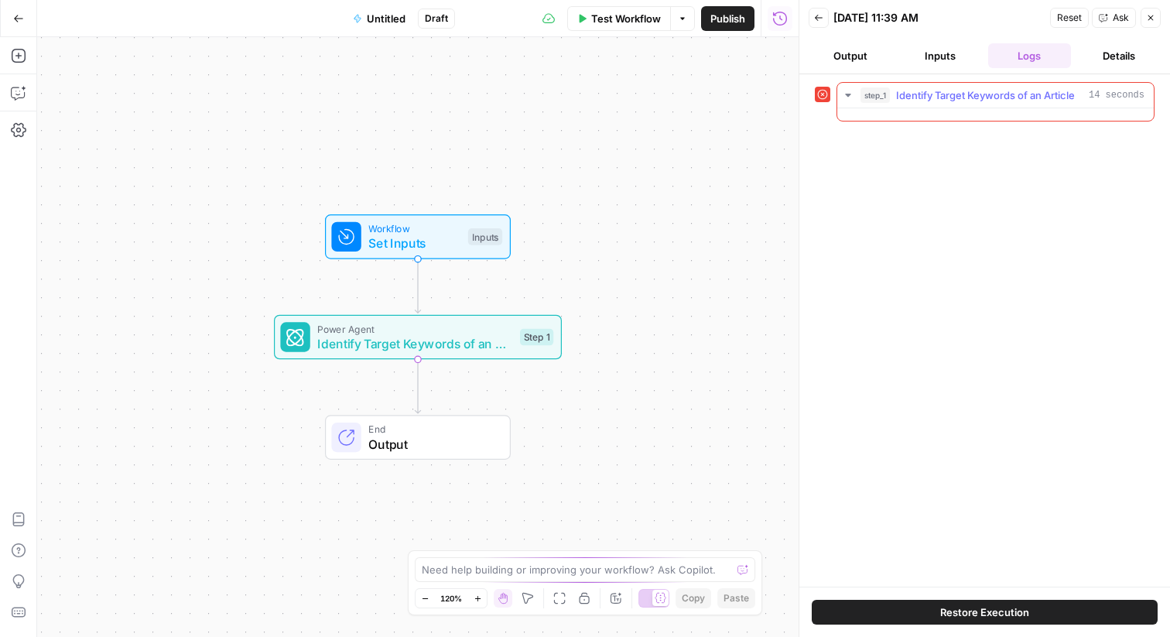
click at [964, 97] on span "Identify Target Keywords of an Article" at bounding box center [985, 94] width 179 height 15
click at [986, 610] on span "Restore Execution" at bounding box center [984, 611] width 89 height 15
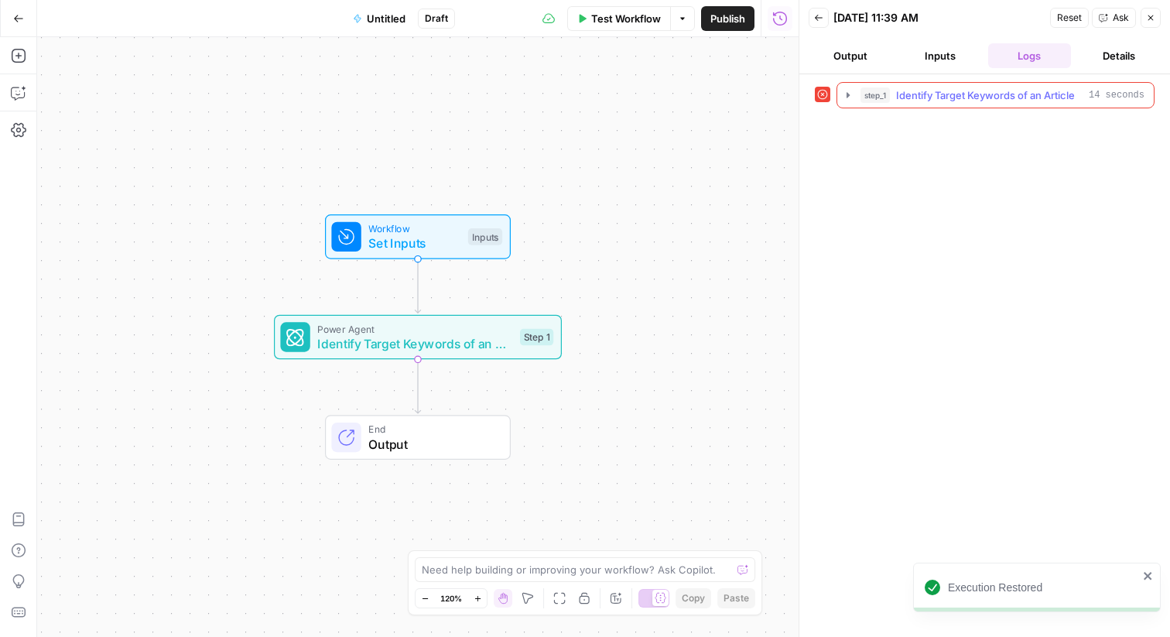
click at [850, 95] on icon "button" at bounding box center [848, 95] width 12 height 12
click at [933, 54] on button "Inputs" at bounding box center [940, 55] width 84 height 25
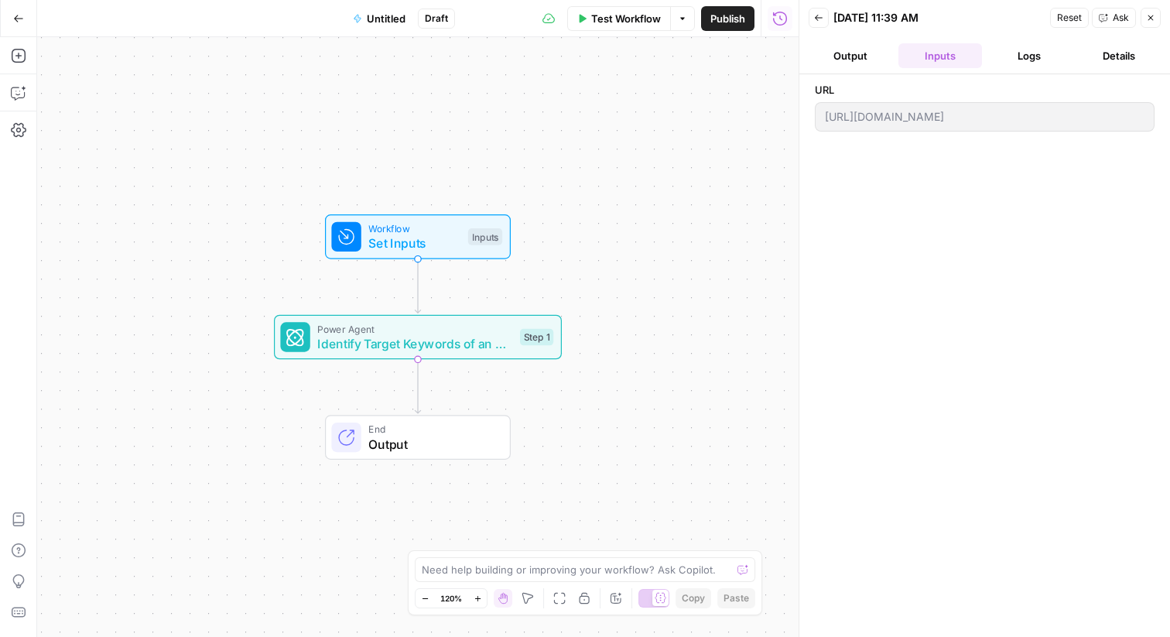
click at [1043, 63] on button "Logs" at bounding box center [1030, 55] width 84 height 25
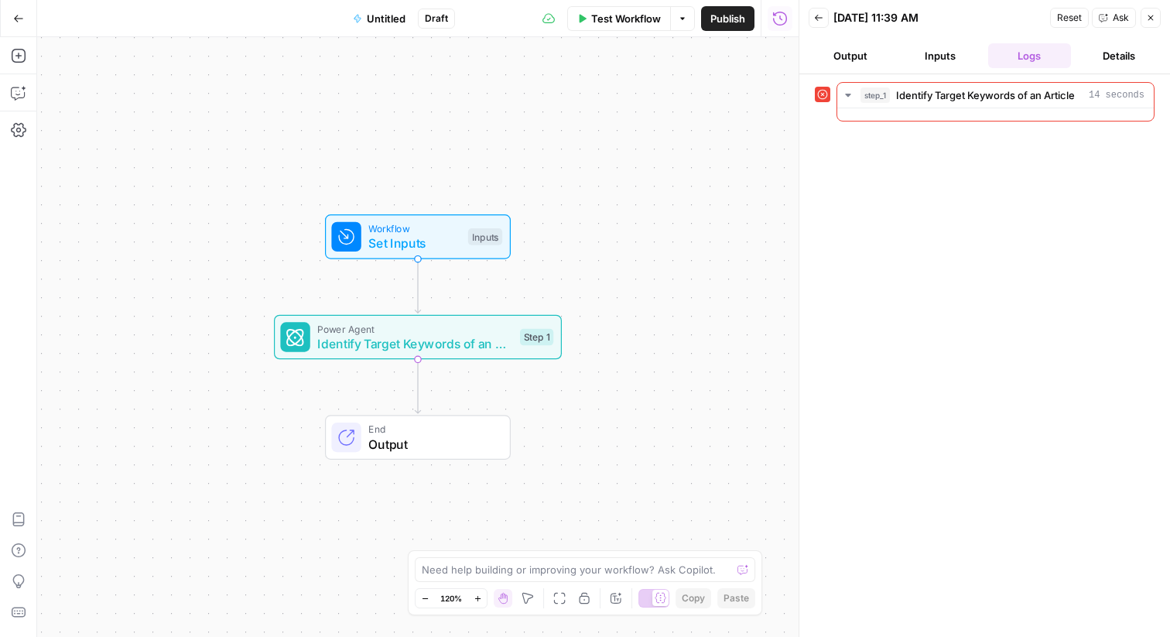
click at [1104, 67] on button "Details" at bounding box center [1119, 55] width 84 height 25
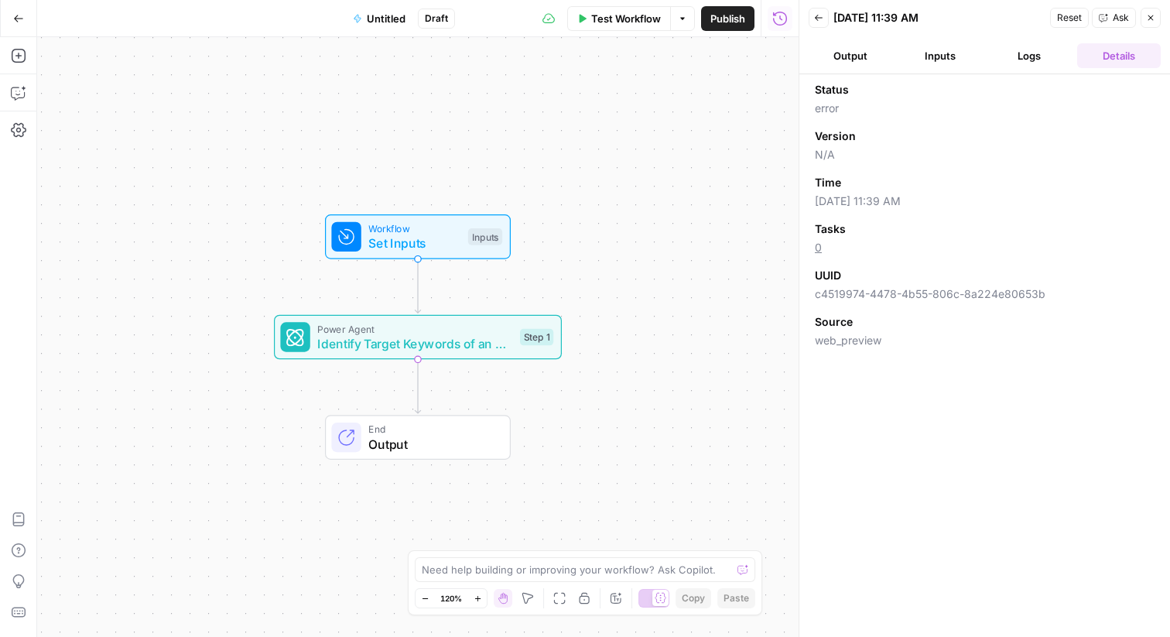
click at [1063, 20] on span "Reset" at bounding box center [1069, 18] width 25 height 14
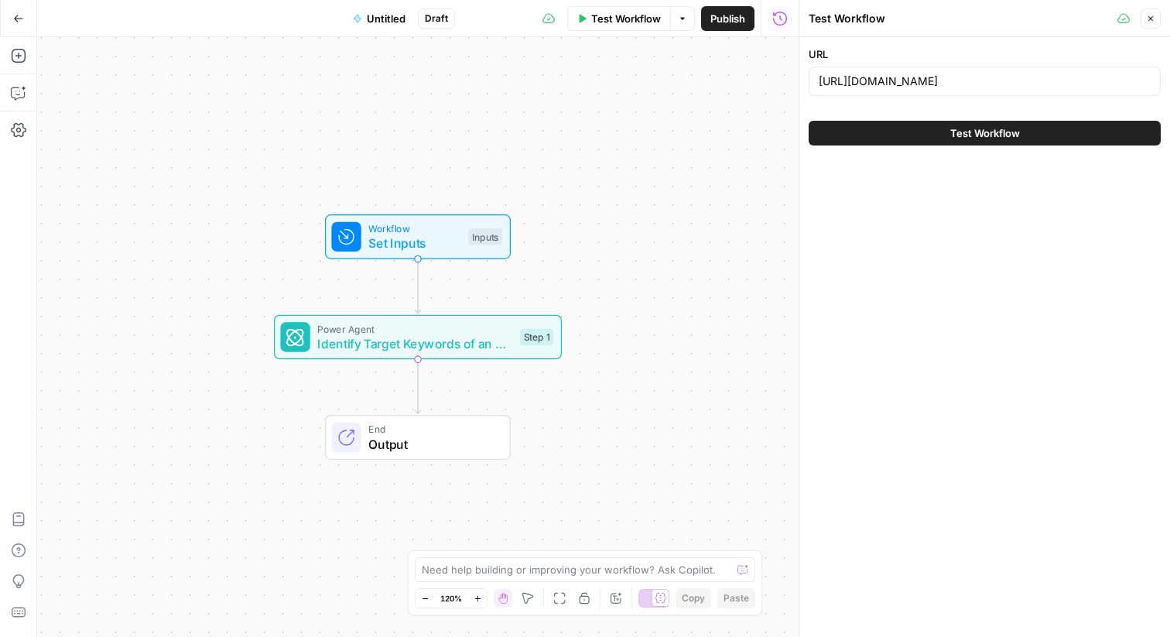
click at [969, 135] on span "Test Workflow" at bounding box center [985, 132] width 70 height 15
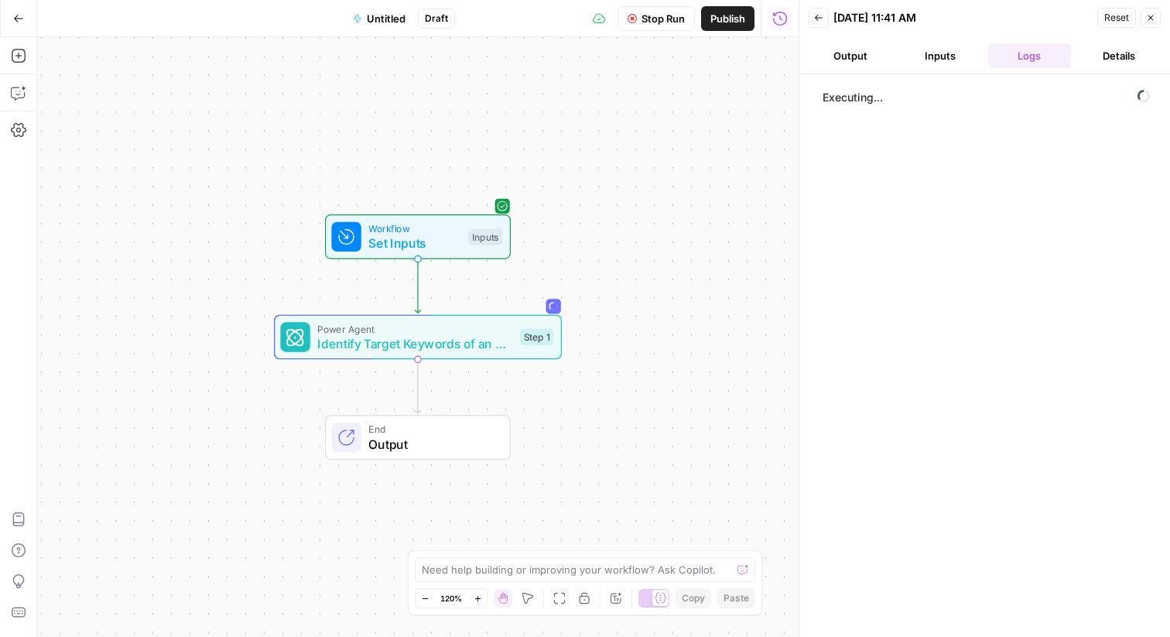
click at [1029, 188] on div "Executing..." at bounding box center [985, 355] width 340 height 547
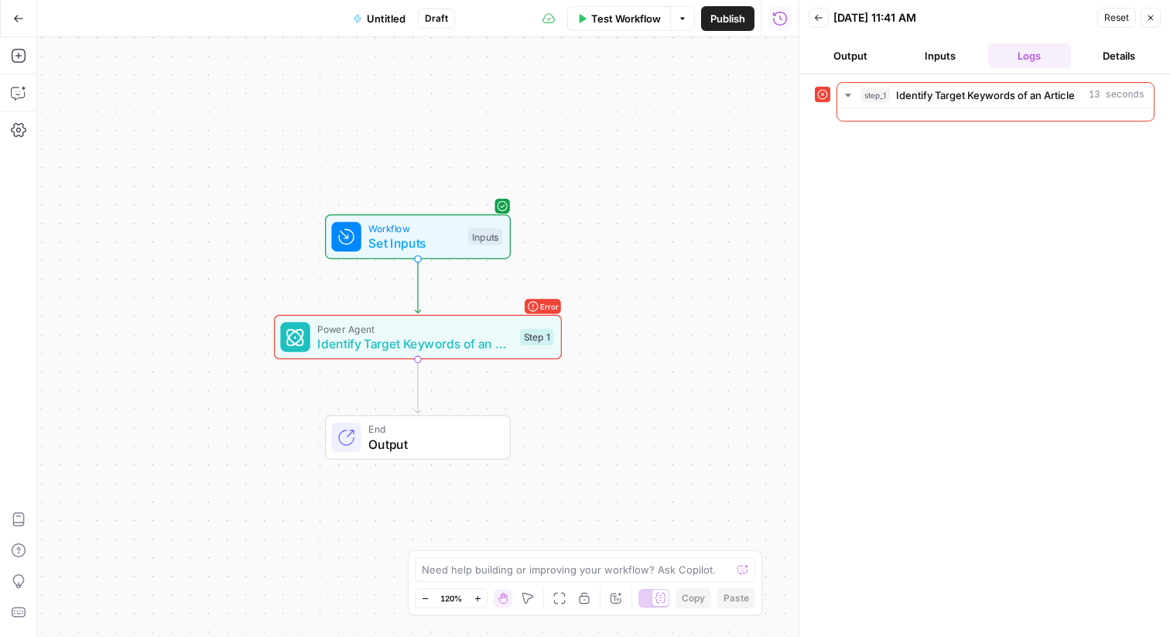
click at [926, 55] on button "Inputs" at bounding box center [940, 55] width 84 height 25
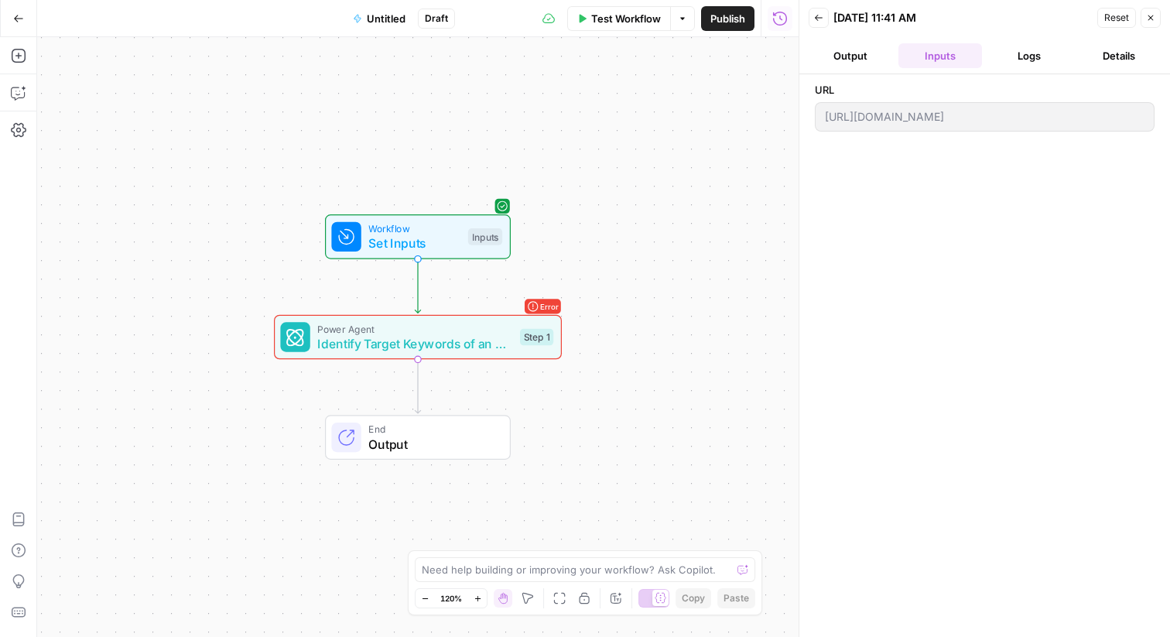
click at [855, 51] on button "Output" at bounding box center [851, 55] width 84 height 25
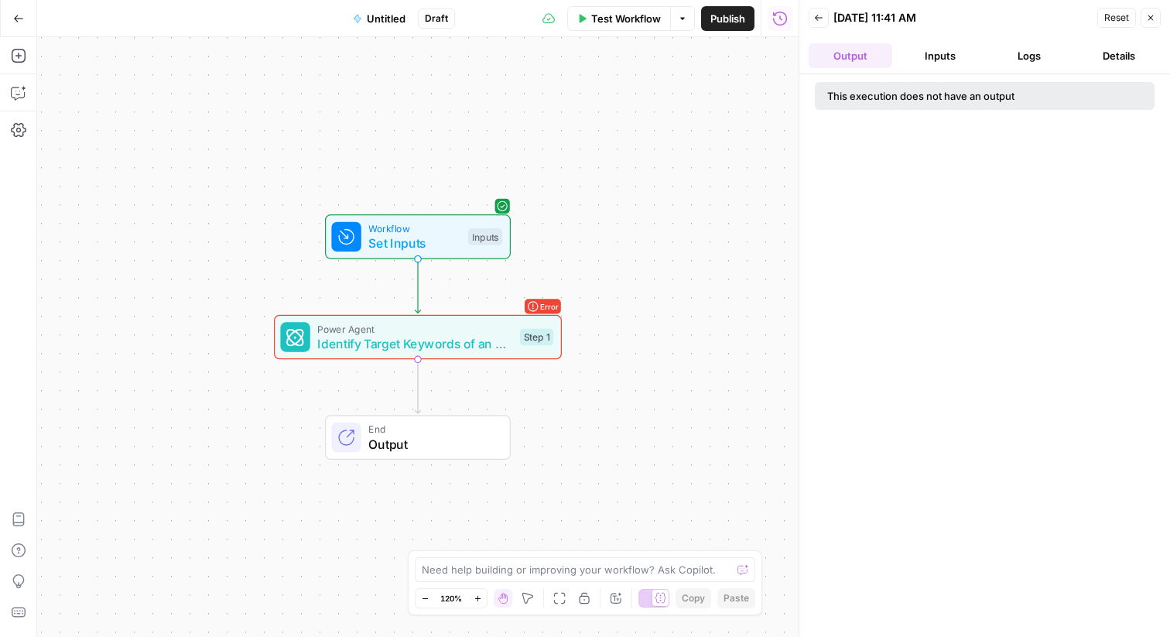
click at [825, 25] on button "Back" at bounding box center [819, 18] width 20 height 20
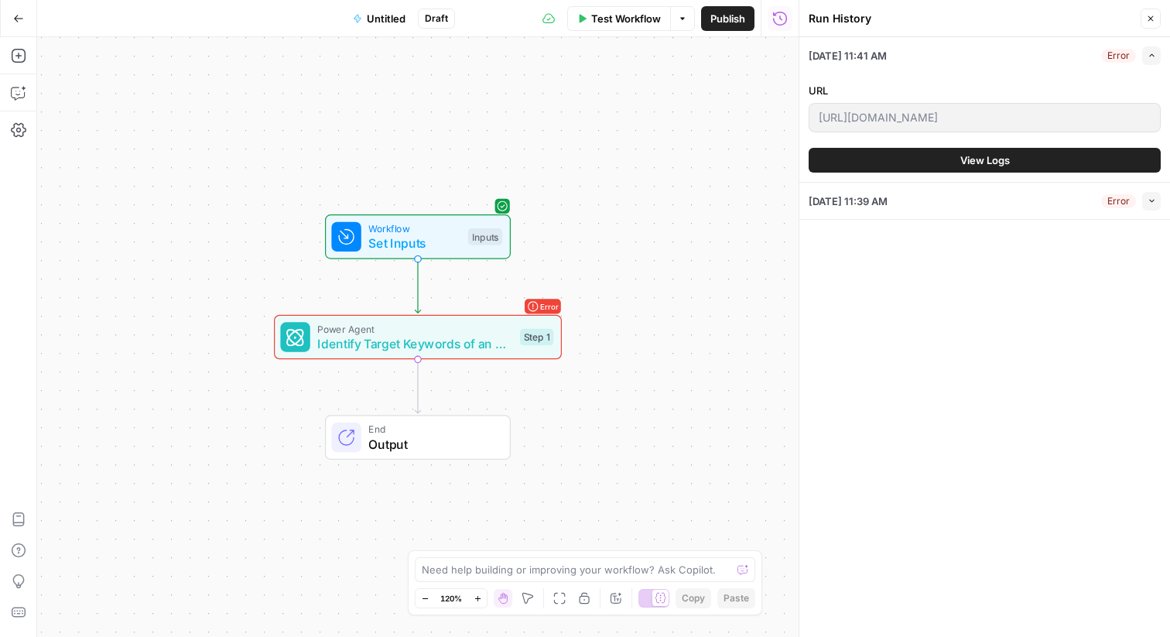
click at [634, 228] on div "Workflow Set Inputs Inputs Error Power Agent Identify Target Keywords of an Art…" at bounding box center [418, 337] width 762 height 600
